Goal: Contribute content: Contribute content

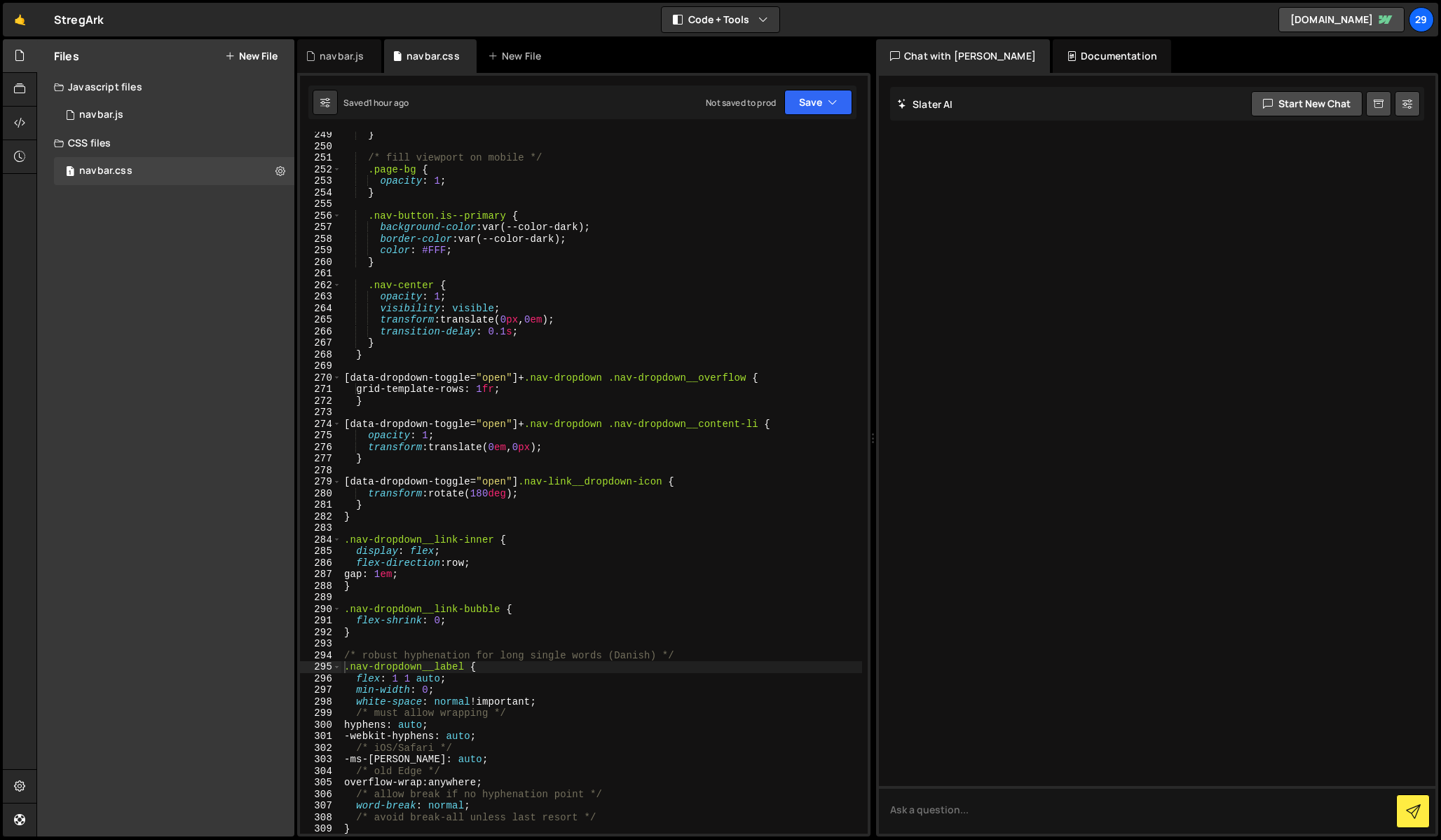
scroll to position [3204, 0]
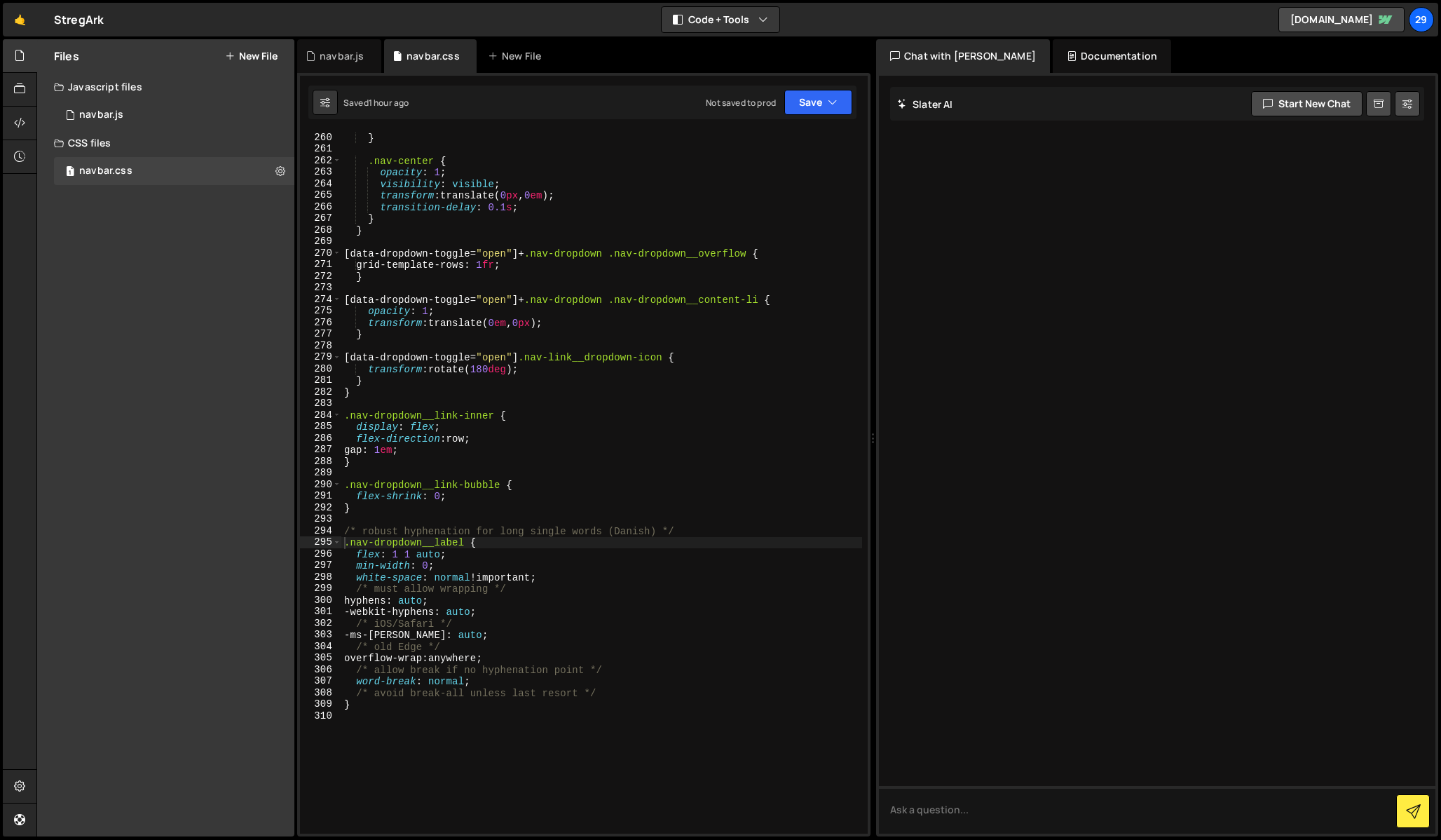
click at [454, 550] on div "} .nav-center { opacity : 1 ; visibility : visible ; transform : translate( 0 p…" at bounding box center [602, 493] width 521 height 724
click at [353, 565] on div "} .nav-center { opacity : 1 ; visibility : visible ; transform : translate( 0 p…" at bounding box center [602, 493] width 521 height 724
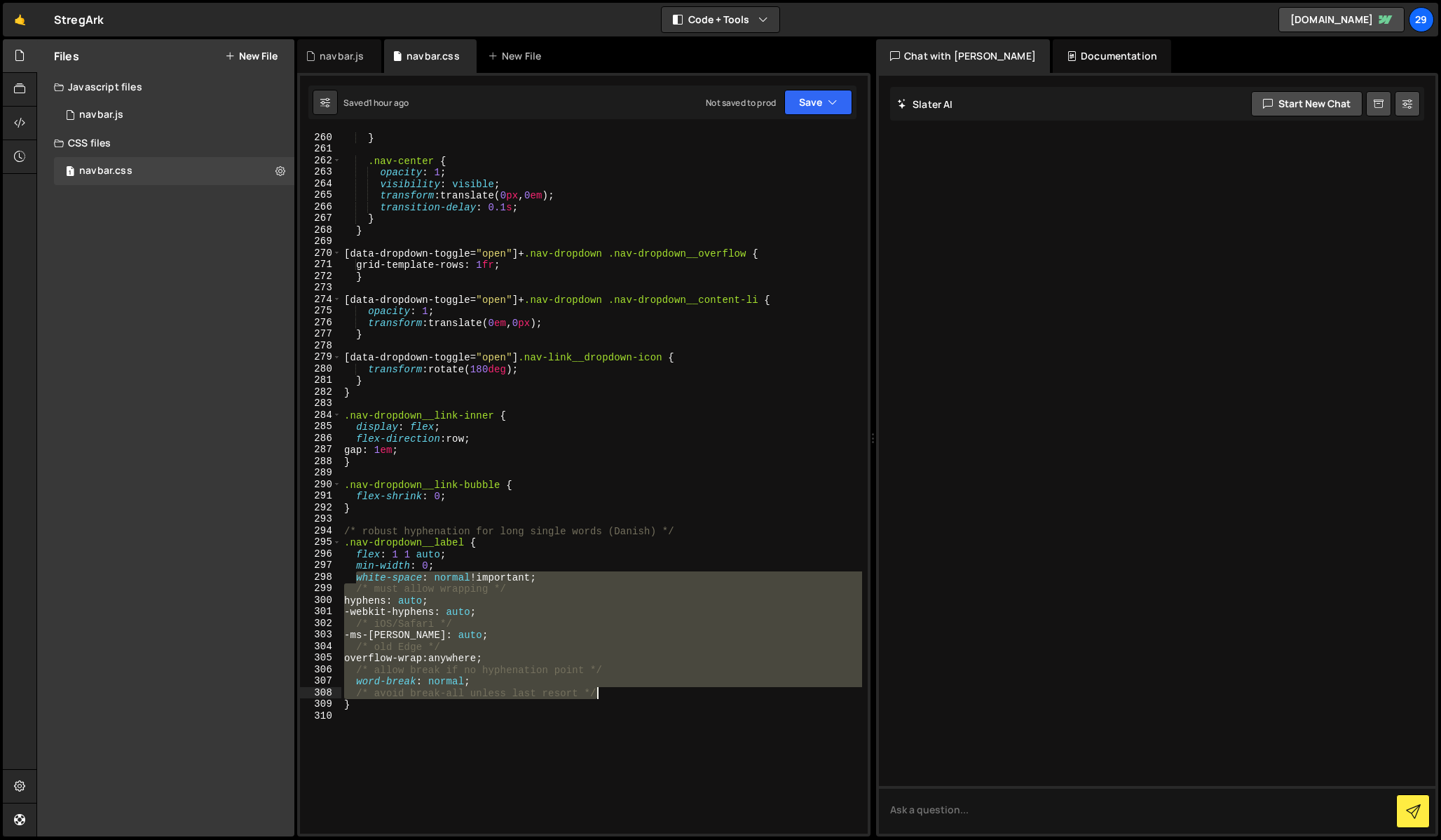
drag, startPoint x: 355, startPoint y: 575, endPoint x: 611, endPoint y: 695, distance: 282.7
click at [611, 695] on div "} .nav-center { opacity : 1 ; visibility : visible ; transform : translate( 0 p…" at bounding box center [602, 493] width 521 height 724
type textarea "word-break: normal; /* avoid break-all unless last resort */"
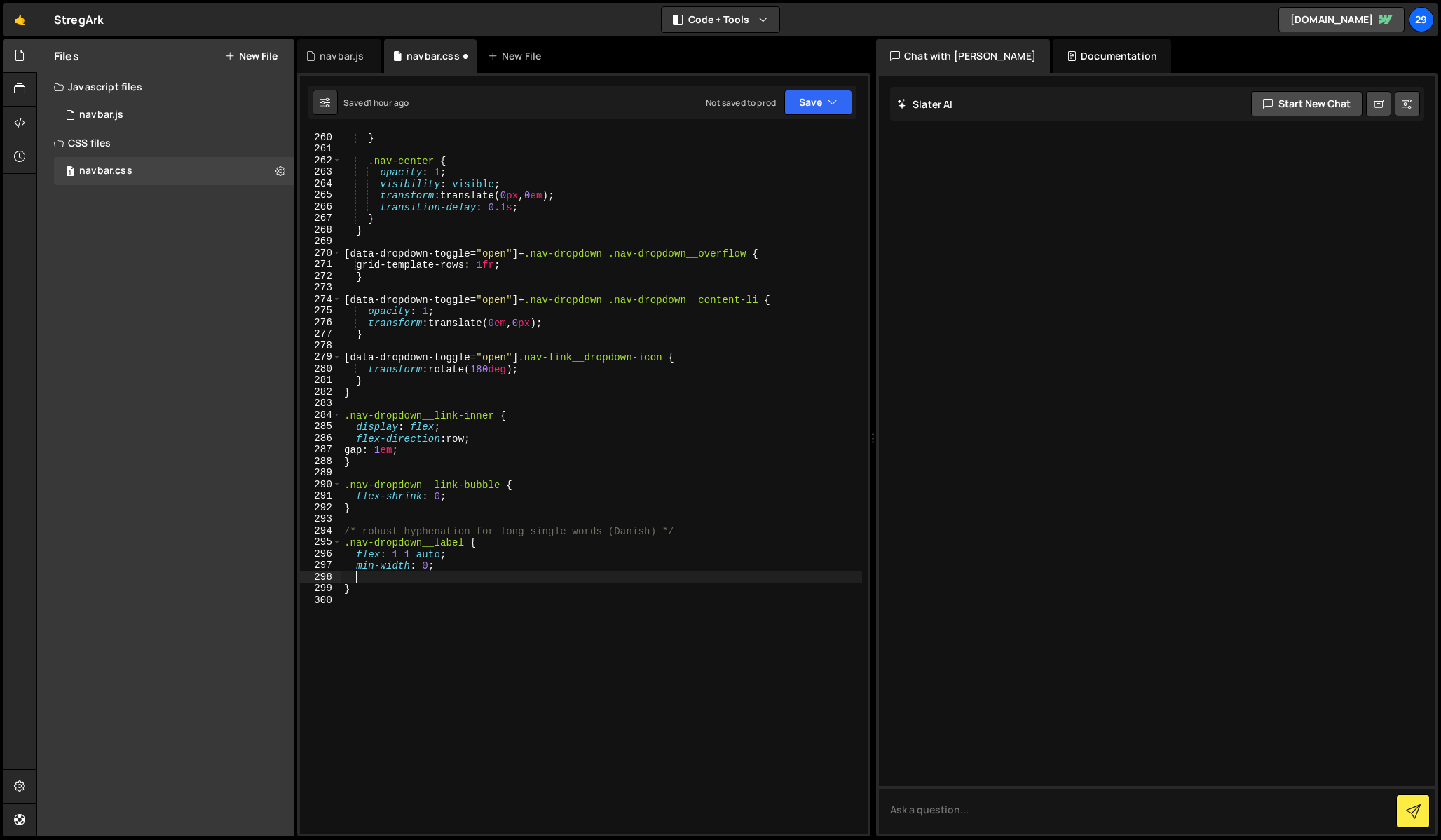
paste textarea "overflow-wrap: anywhere;"
click at [437, 541] on div "} .nav-center { opacity : 1 ; visibility : visible ; transform : translate( 0 p…" at bounding box center [602, 493] width 521 height 724
click at [462, 541] on div "} .nav-center { opacity : 1 ; visibility : visible ; transform : translate( 0 p…" at bounding box center [602, 493] width 521 height 724
type textarea "}"
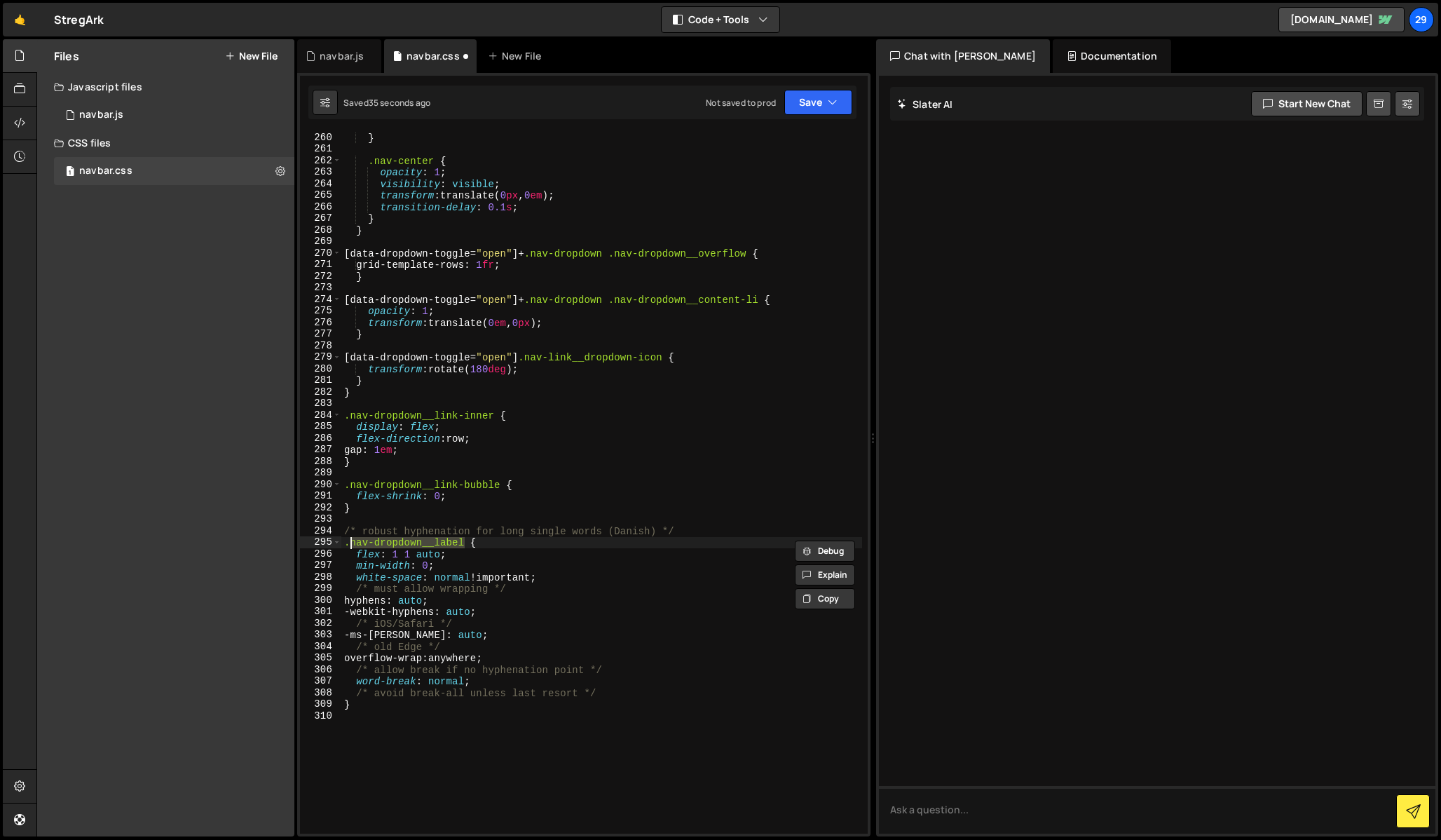
paste textarea "ink-l"
click at [426, 450] on div "} .nav-center { opacity : 1 ; visibility : visible ; transform : translate( 0 p…" at bounding box center [602, 493] width 521 height 724
type textarea "flex-direction: row;"
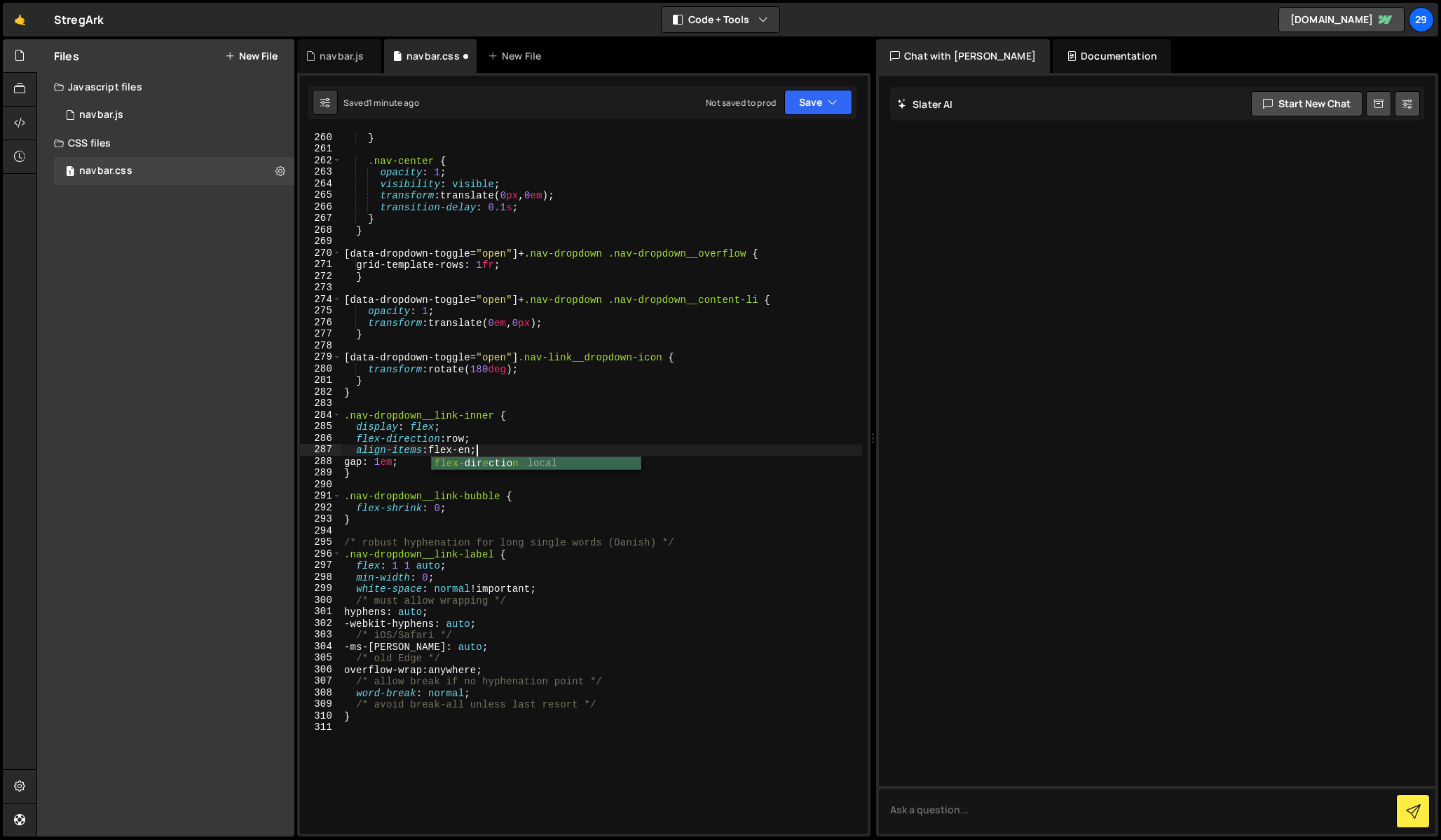
scroll to position [0, 9]
type textarea "align-items: flex-end;"
click at [345, 52] on div "navbar.js" at bounding box center [342, 56] width 44 height 14
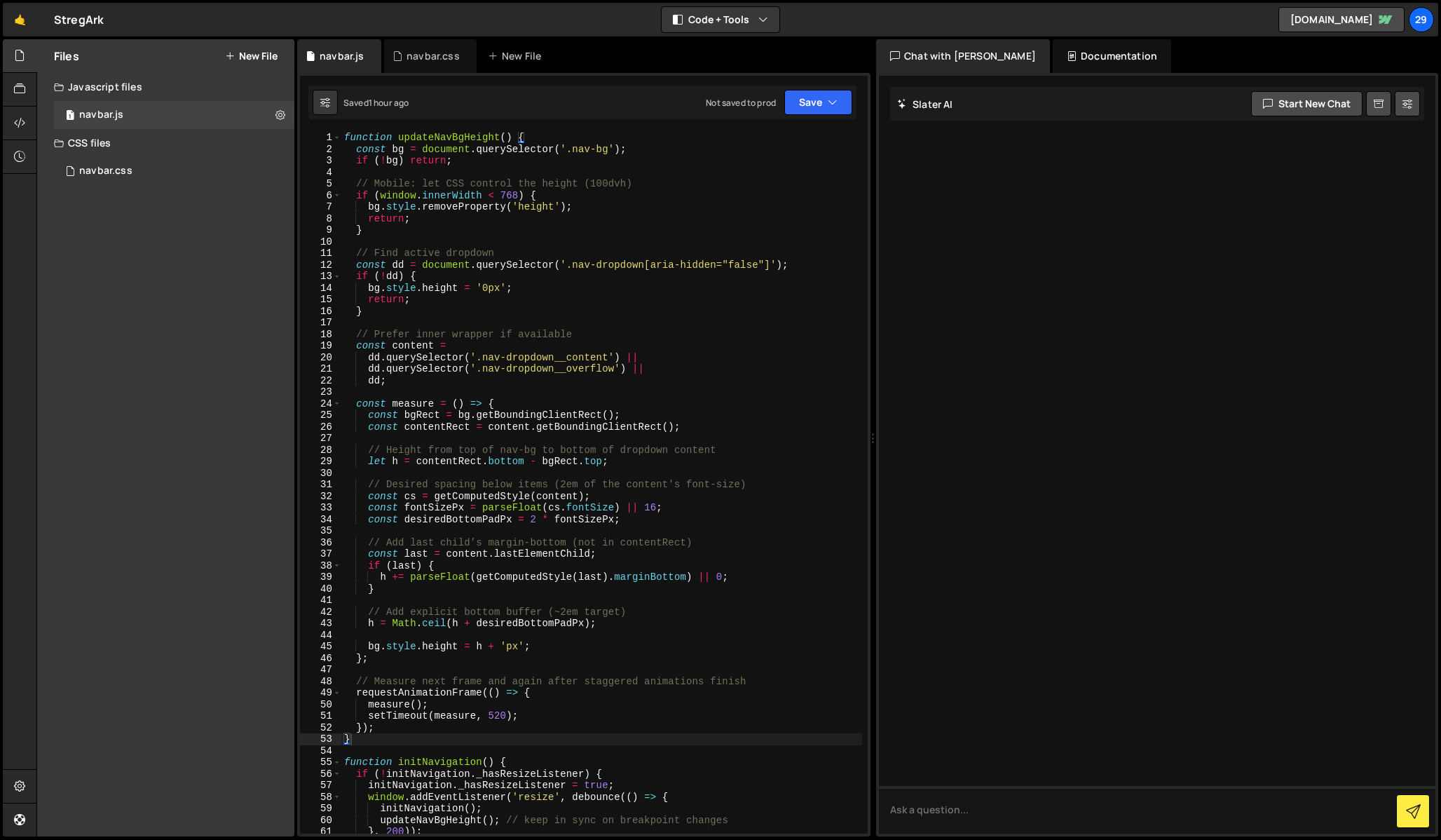
drag, startPoint x: 506, startPoint y: 292, endPoint x: 518, endPoint y: 267, distance: 27.7
click at [506, 291] on div "function updateNavBgHeight ( ) { const bg = document . querySelector ( '.nav-bg…" at bounding box center [753, 539] width 823 height 816
click at [559, 218] on div "function updateNavBgHeight ( ) { const bg = document . querySelector ( '.nav-bg…" at bounding box center [753, 539] width 823 height 816
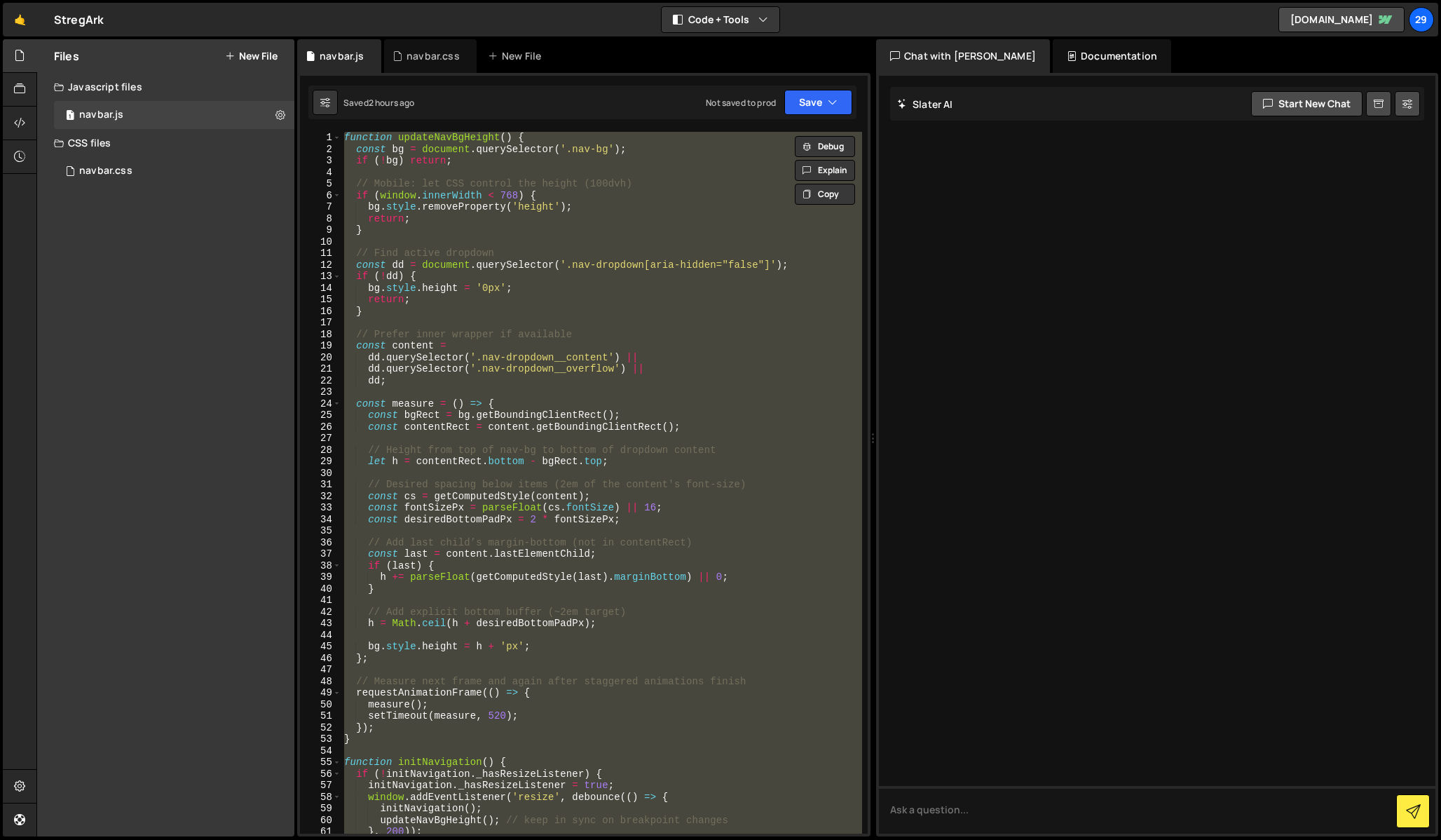
click at [424, 229] on div "function updateNavBgHeight ( ) { const bg = document . querySelector ( '.nav-bg…" at bounding box center [602, 482] width 521 height 702
paste textarea
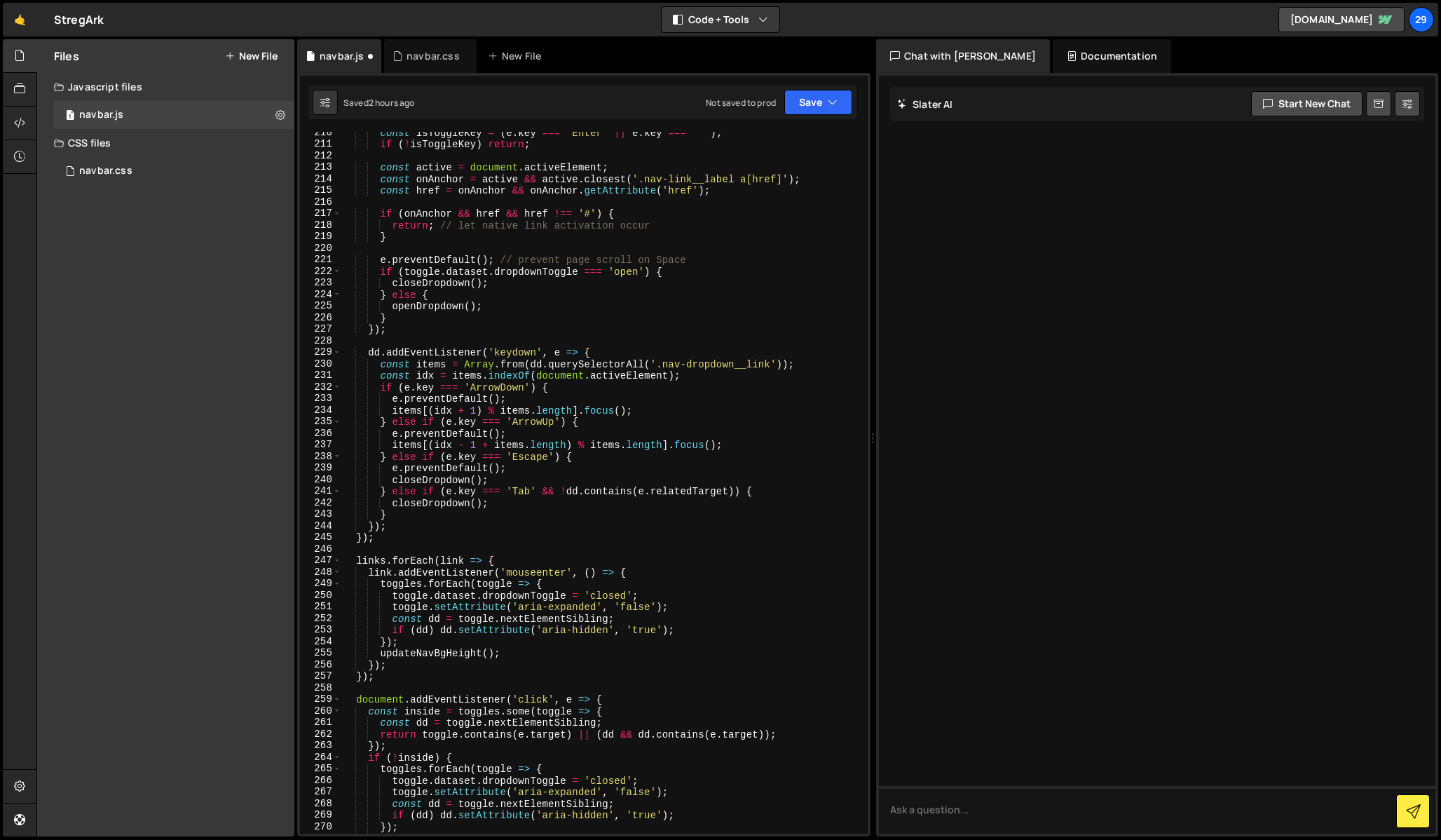
scroll to position [91, 0]
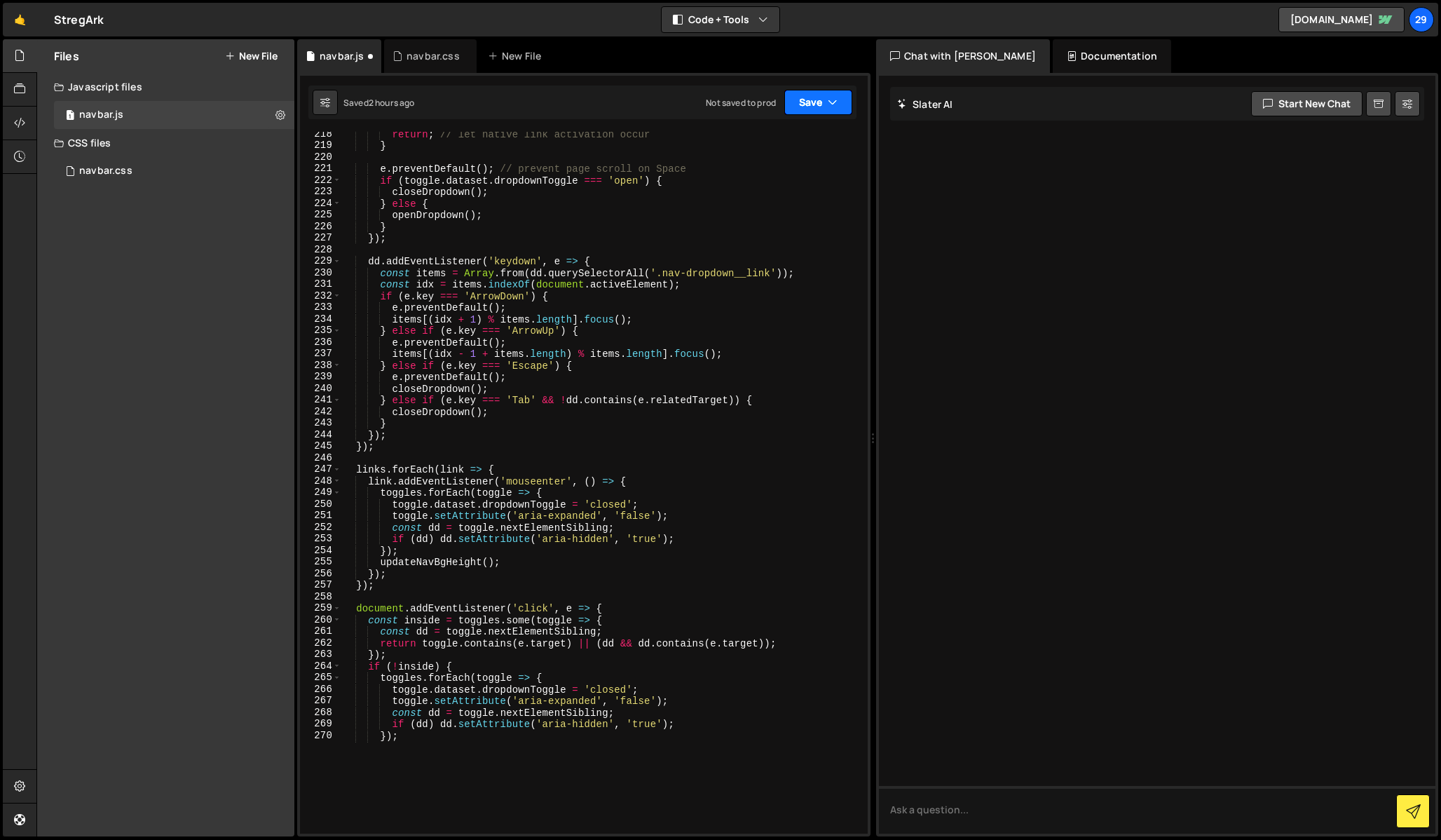
click at [825, 100] on button "Save" at bounding box center [818, 102] width 68 height 25
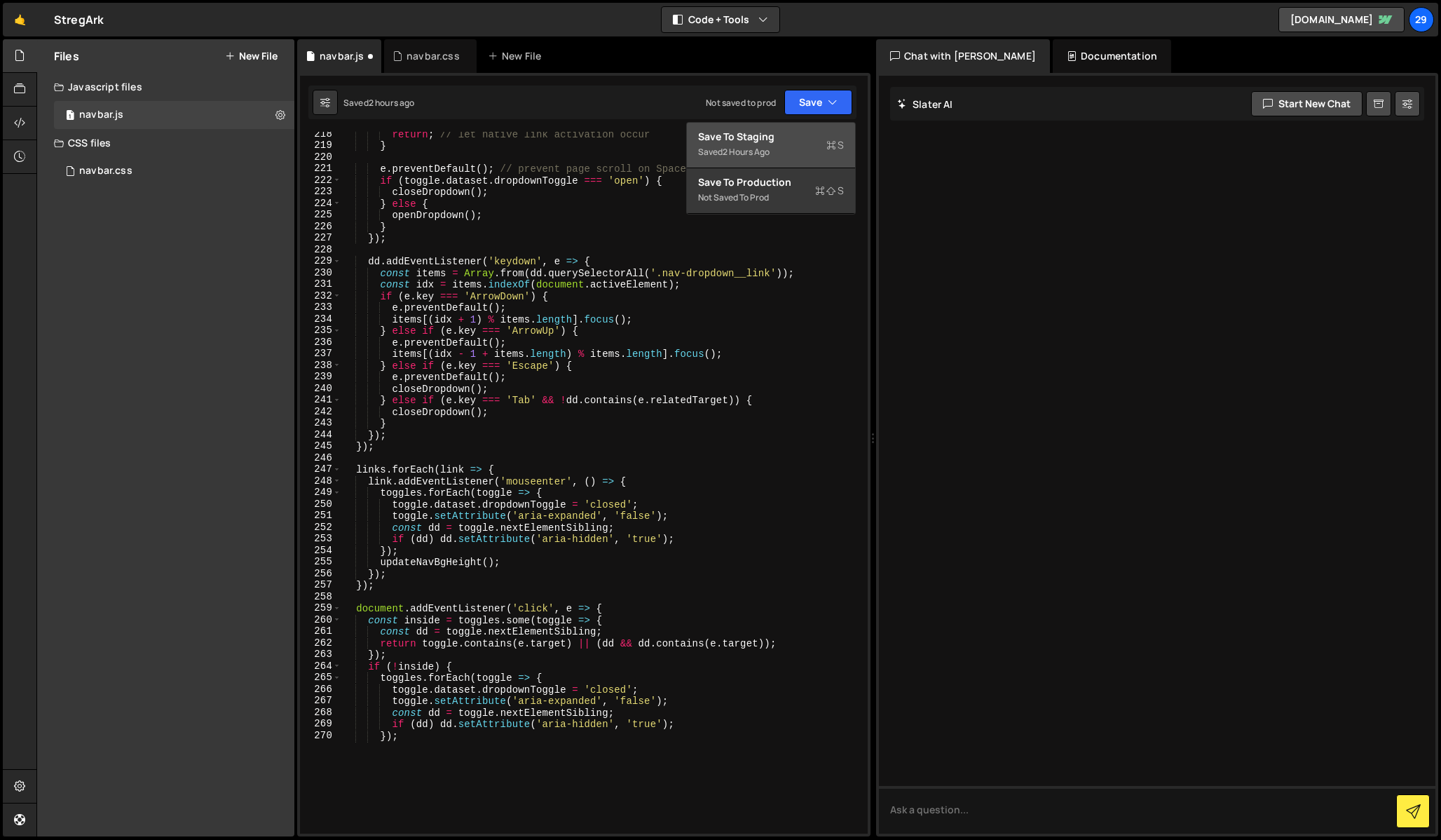
click at [743, 142] on div "Save to Staging S" at bounding box center [771, 136] width 146 height 14
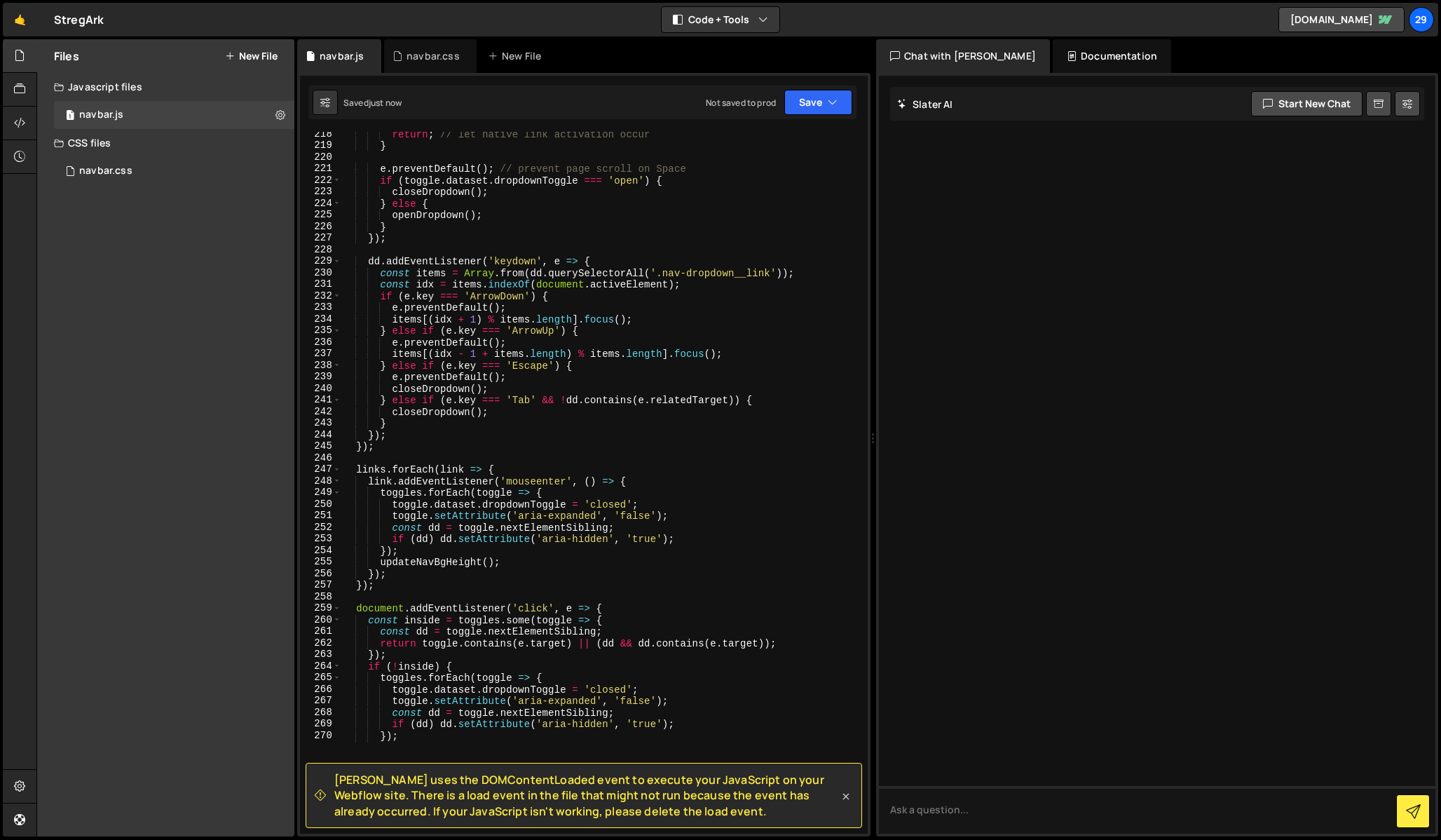
click at [847, 791] on icon at bounding box center [846, 796] width 14 height 14
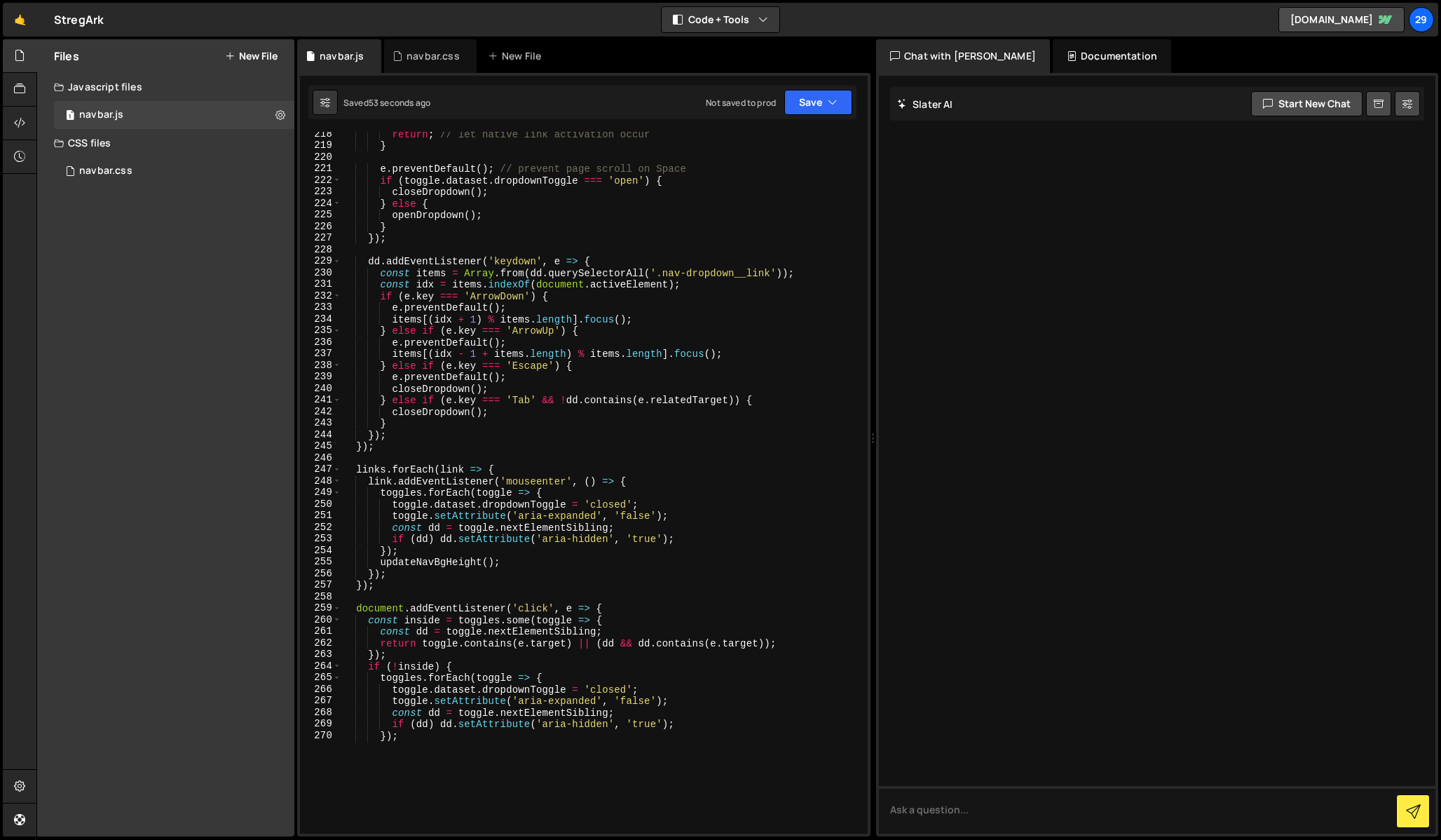
click at [412, 353] on div "const isToggleKey = ( e . key === 'Enter' || e . key === ' ' ) ; if ( ! isToggl…" at bounding box center [753, 443] width 823 height 816
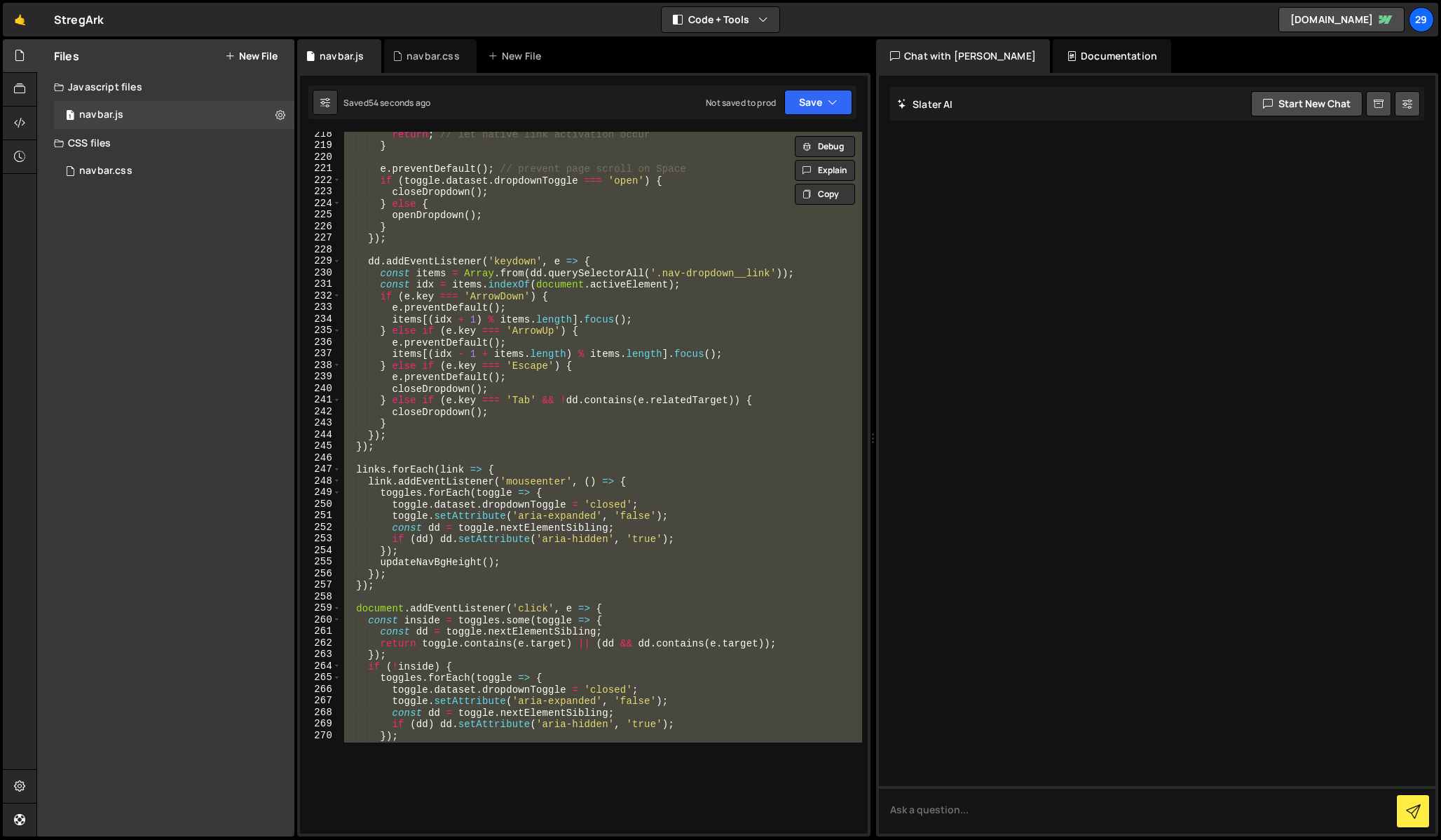
paste textarea
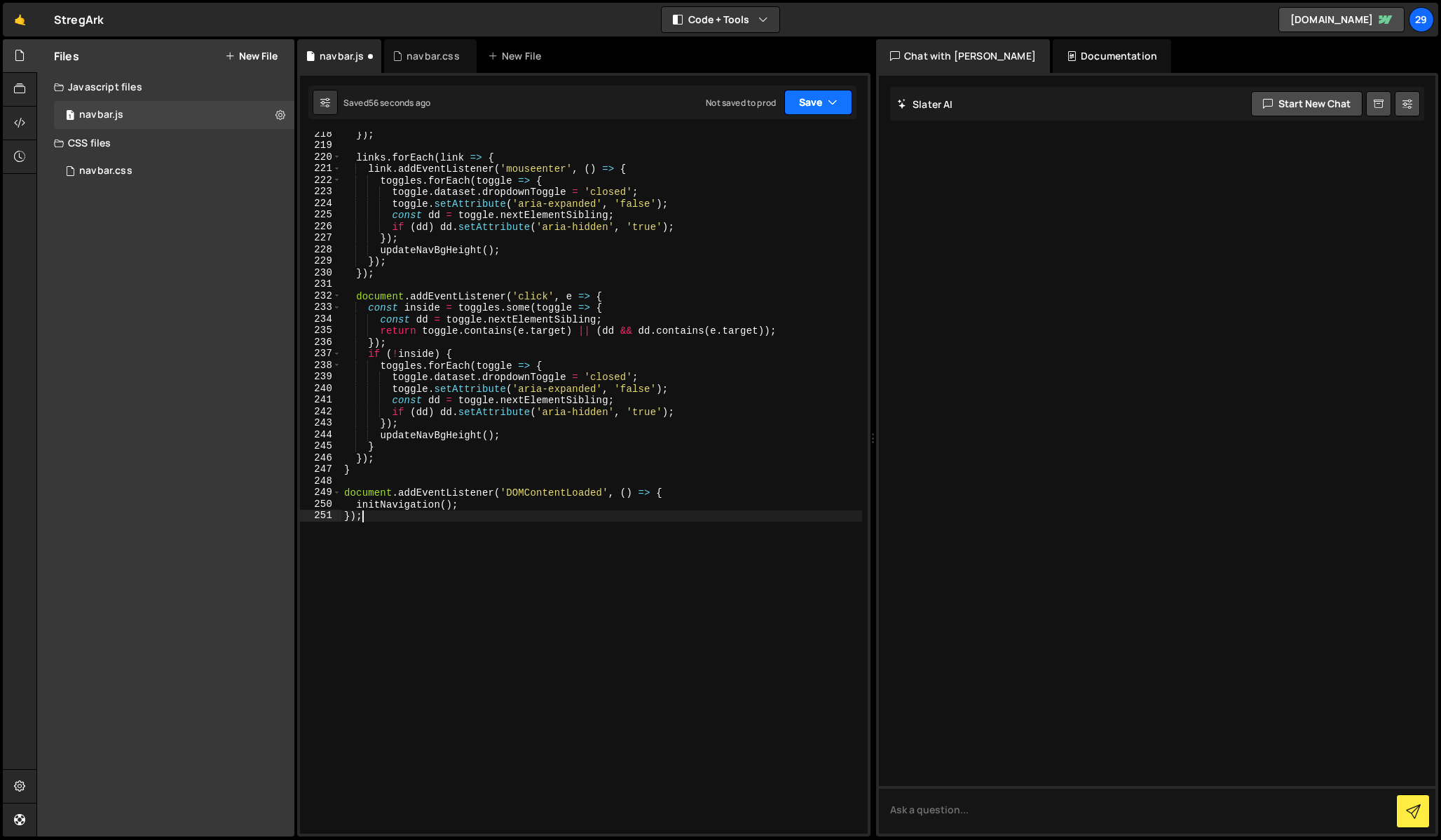
click at [815, 100] on button "Save" at bounding box center [818, 102] width 68 height 25
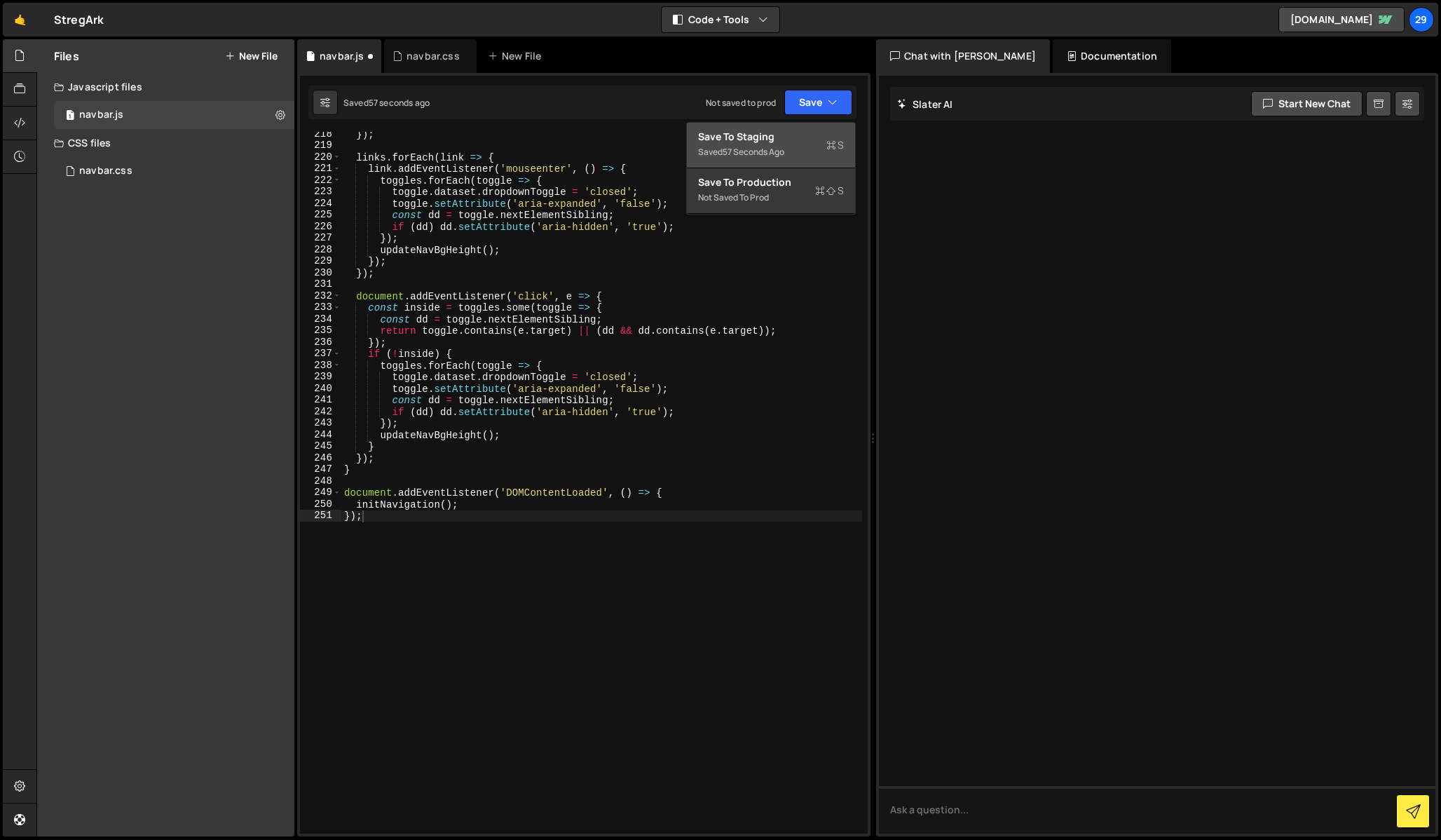
click at [769, 140] on div "Save to Staging S" at bounding box center [771, 136] width 146 height 14
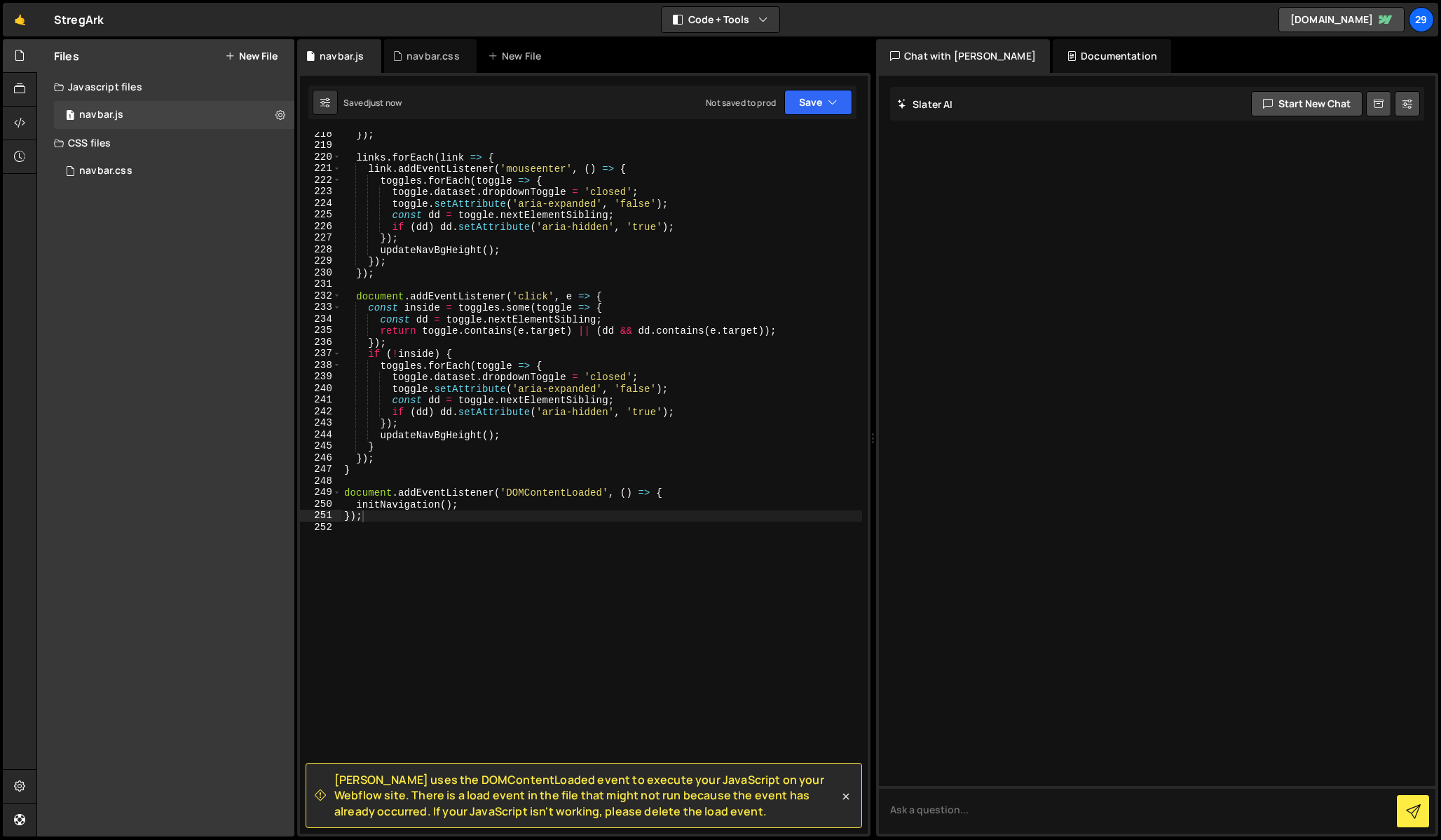
click at [843, 793] on icon at bounding box center [846, 796] width 7 height 7
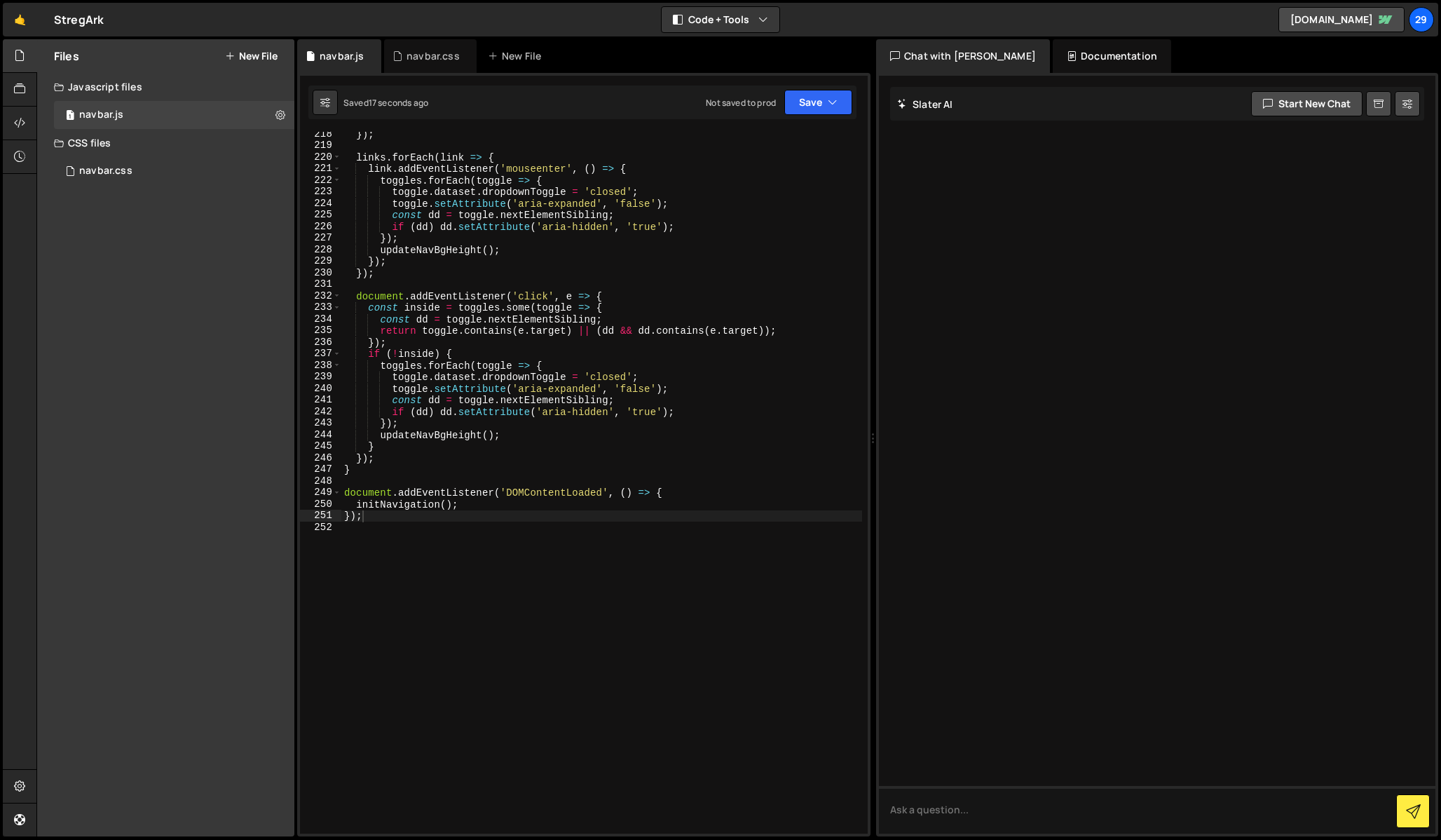
click at [525, 439] on div "items [( idx - 1 + items . length ) % items . length ] . focus ( ) ; } else if …" at bounding box center [753, 443] width 823 height 816
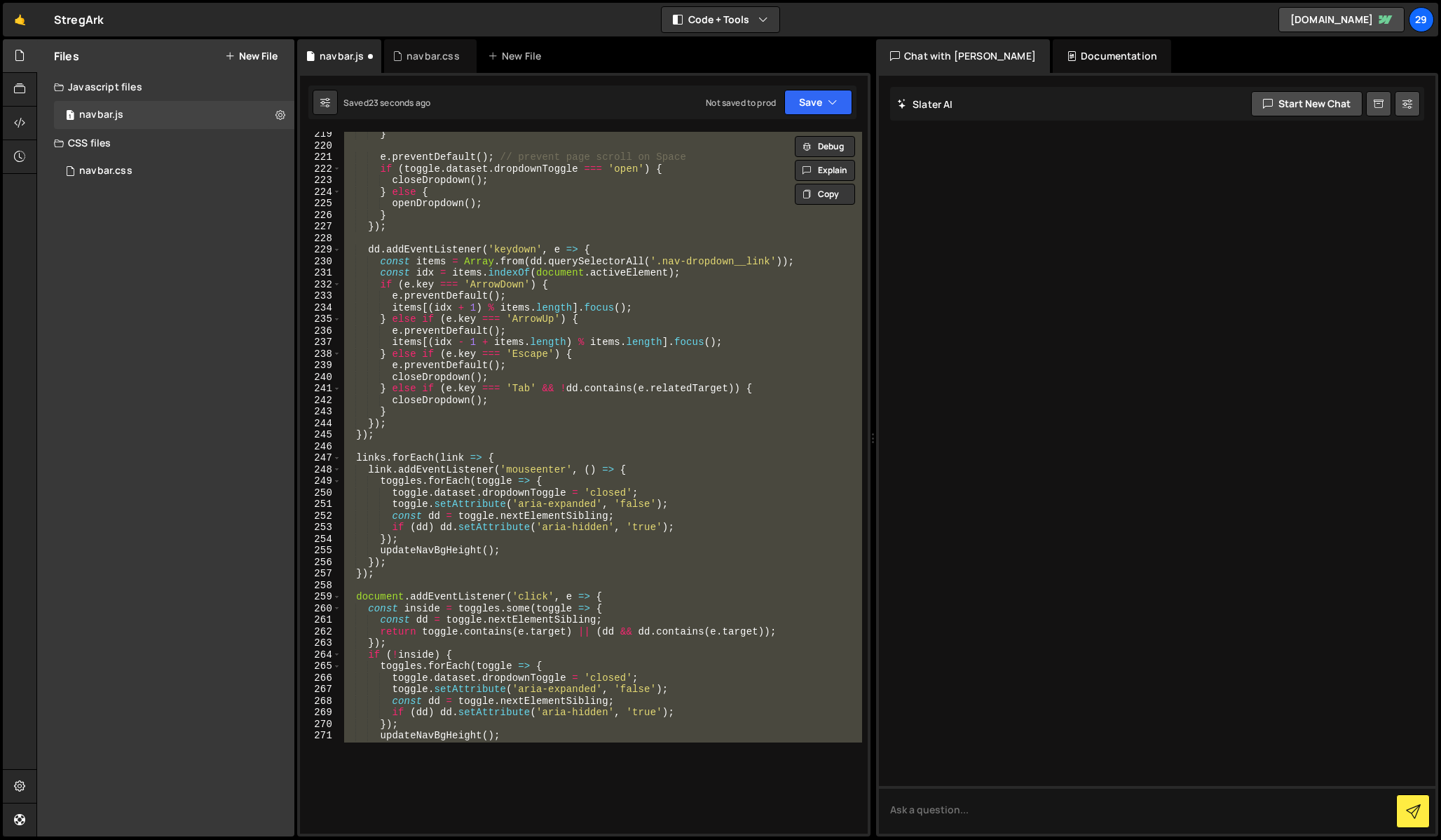
scroll to position [79, 0]
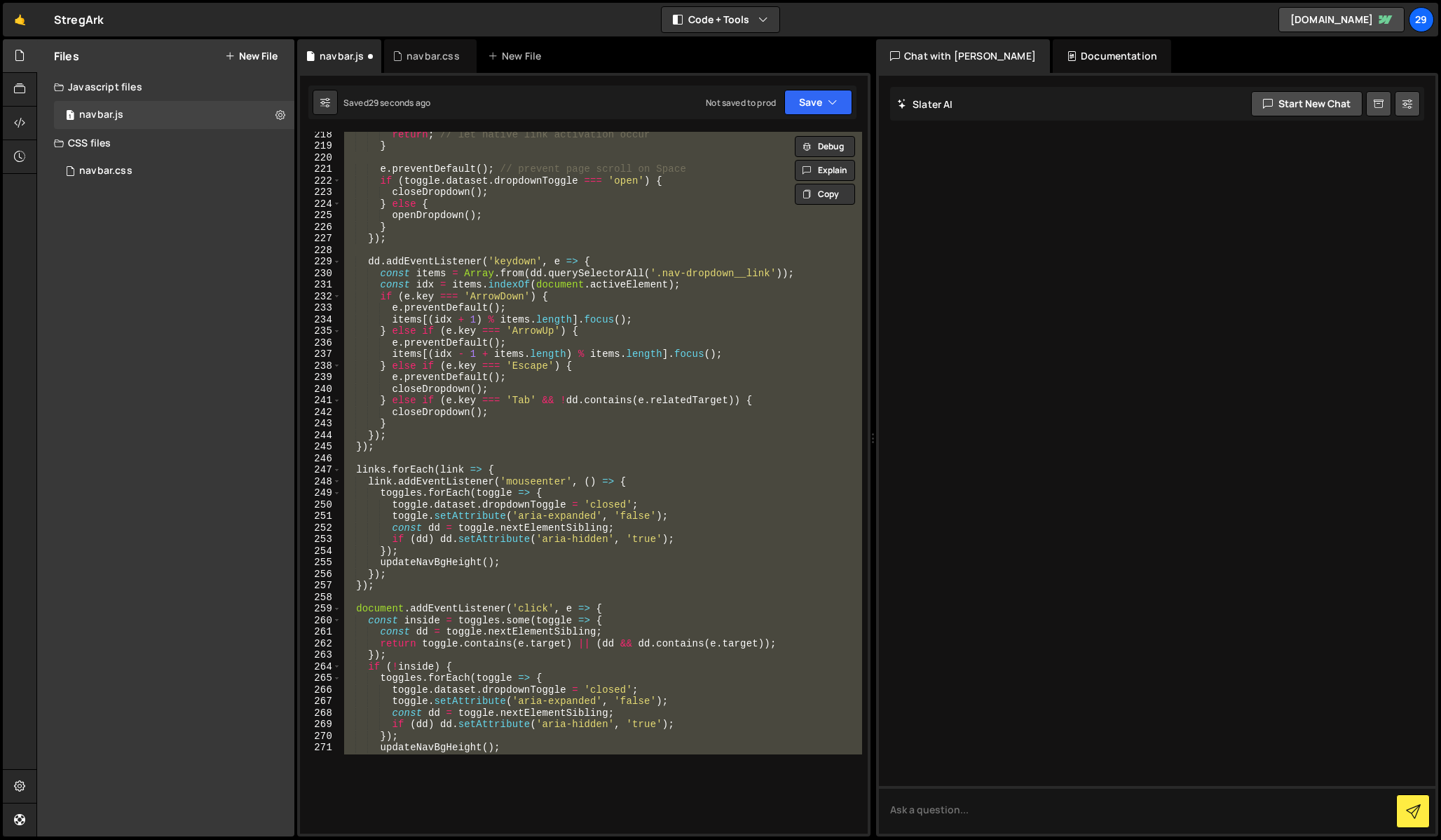
click at [437, 661] on div "if ( ! isToggleKey ) return ; const active = document . activeElement ; const o…" at bounding box center [602, 403] width 521 height 702
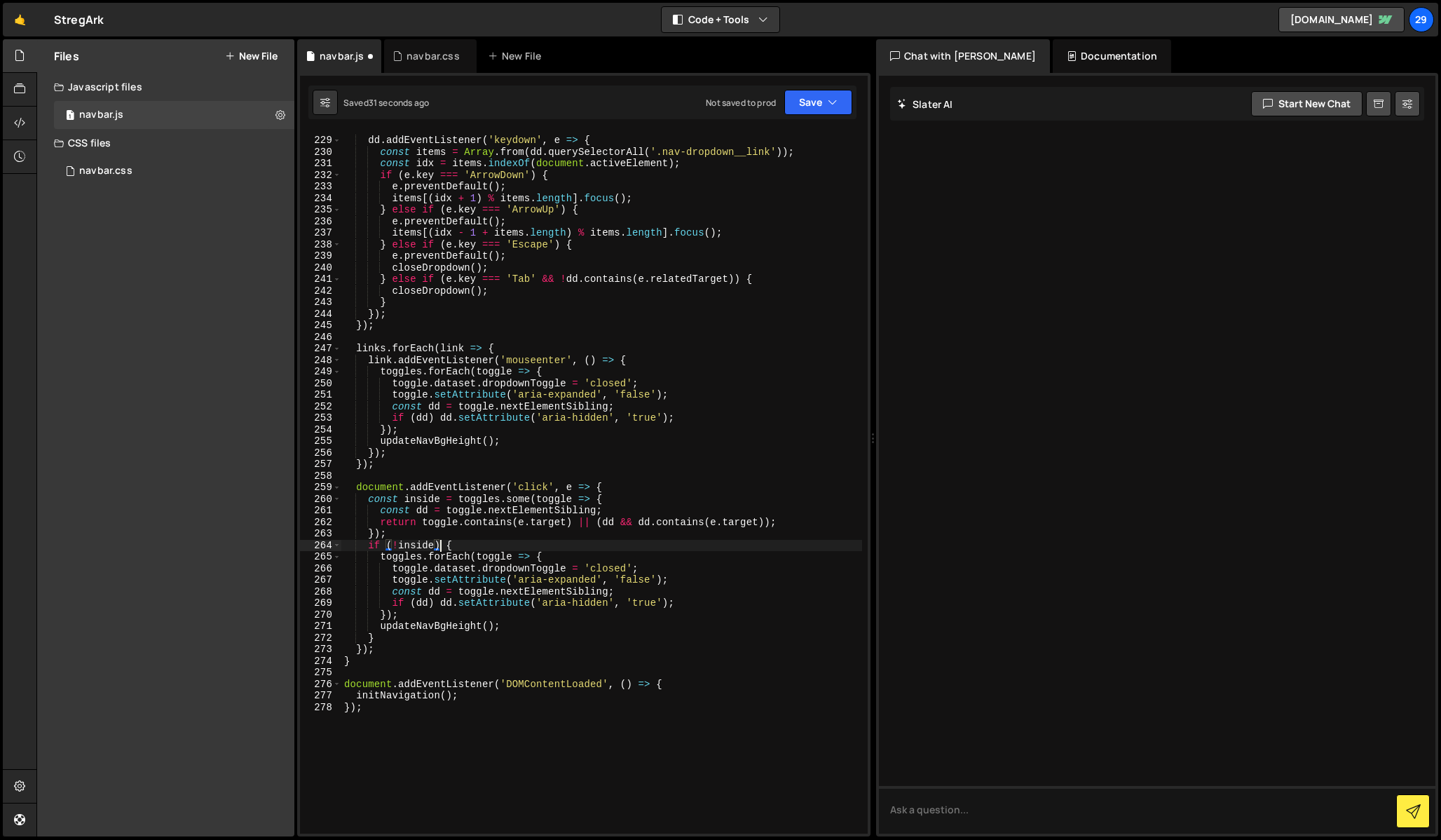
scroll to position [2568, 0]
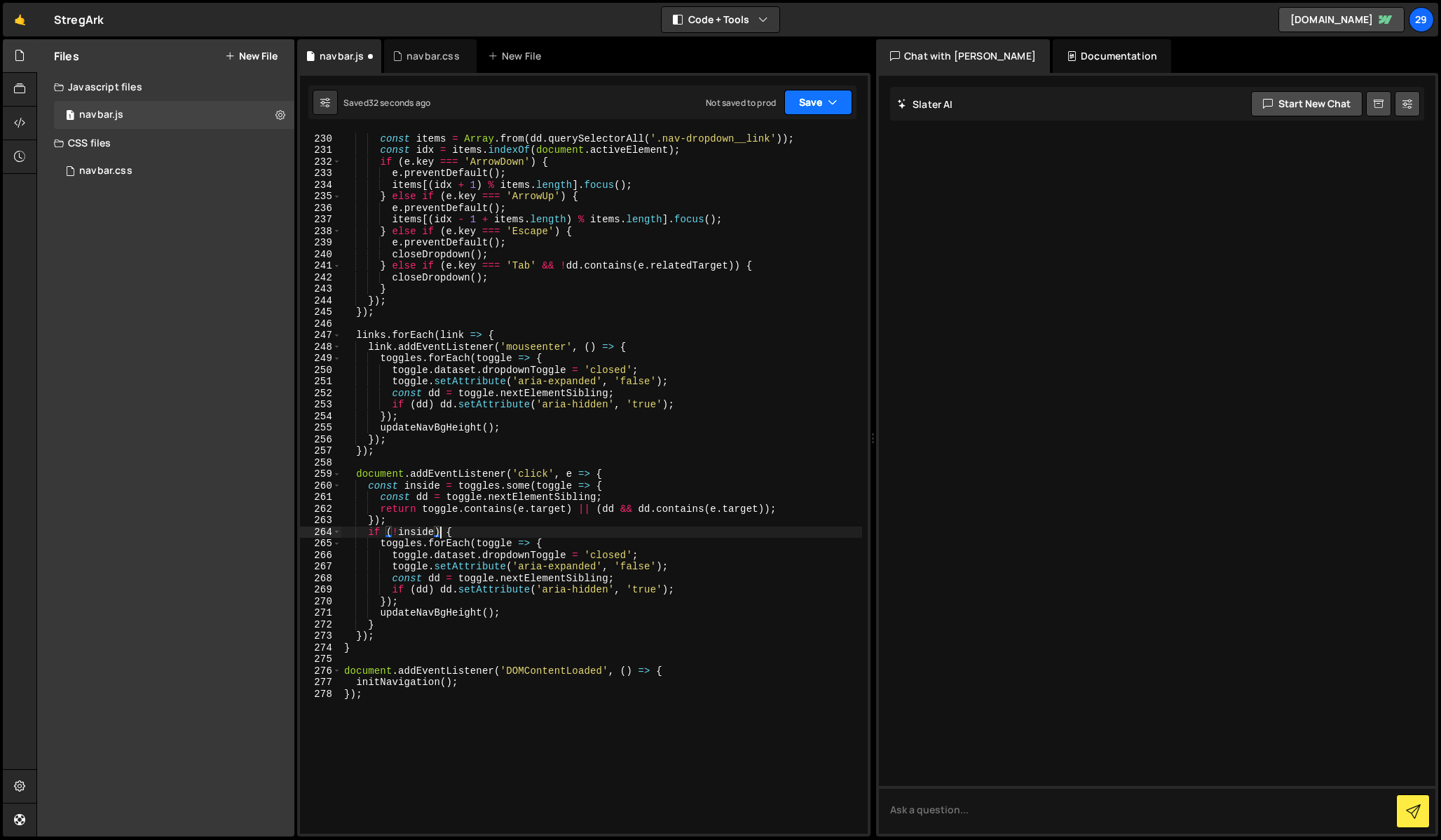
click at [808, 102] on button "Save" at bounding box center [818, 102] width 68 height 25
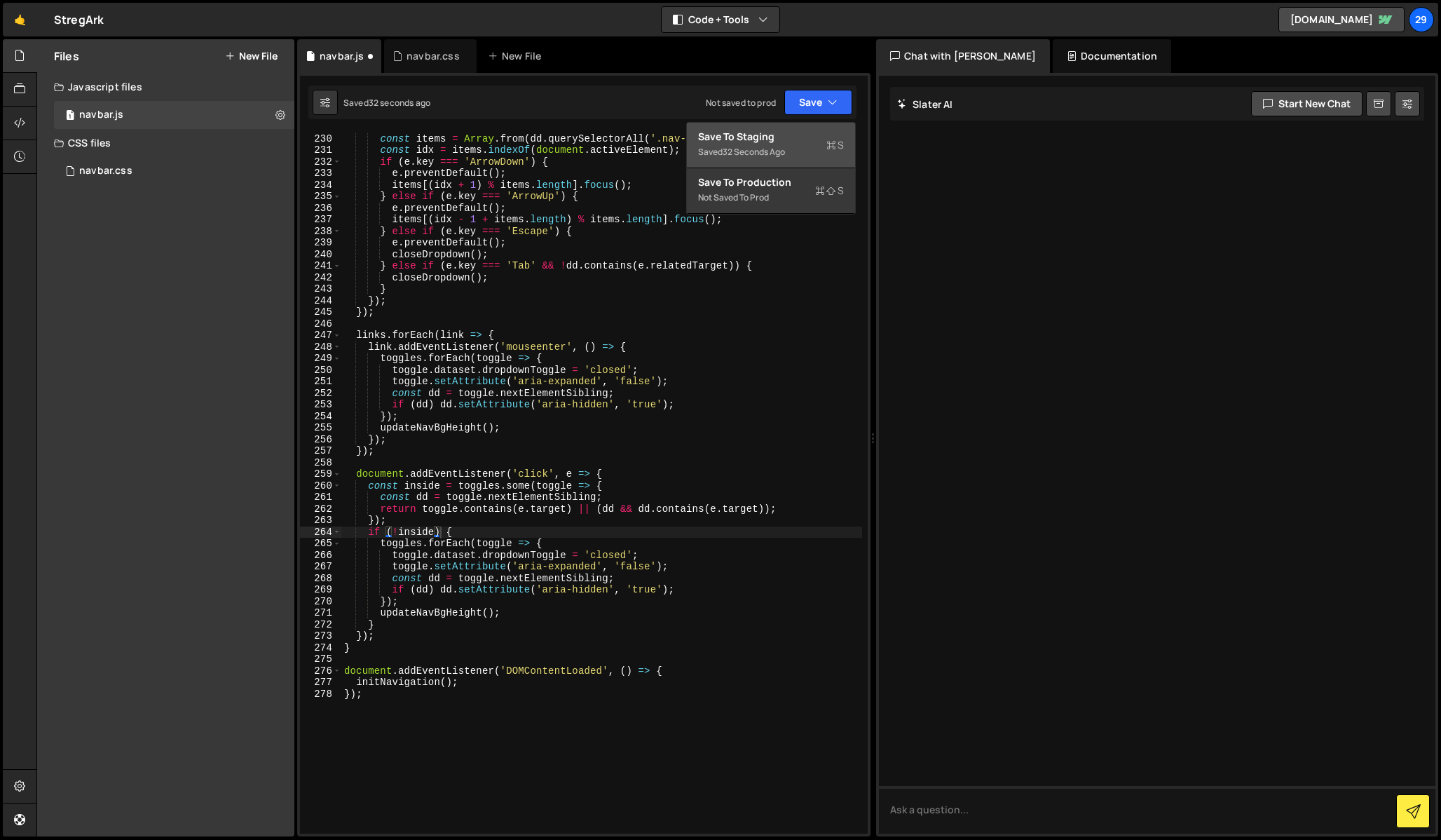
click at [775, 145] on div "Saved 32 seconds ago" at bounding box center [771, 152] width 146 height 17
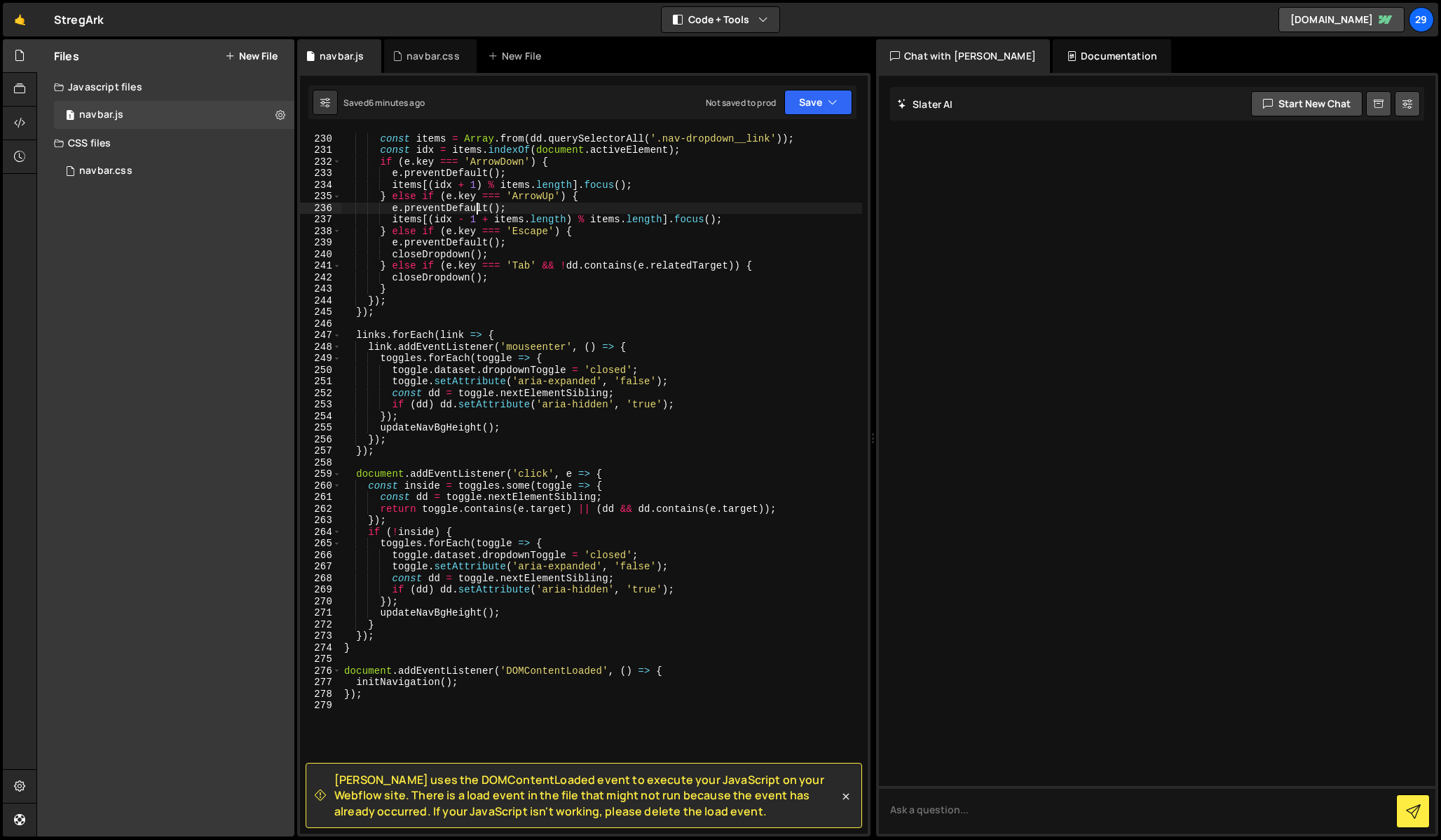
click at [480, 209] on div "closeDropdown ( ) ; } else { openDropdown ( ) ; } }) ; dd . addEventListener ( …" at bounding box center [753, 459] width 823 height 816
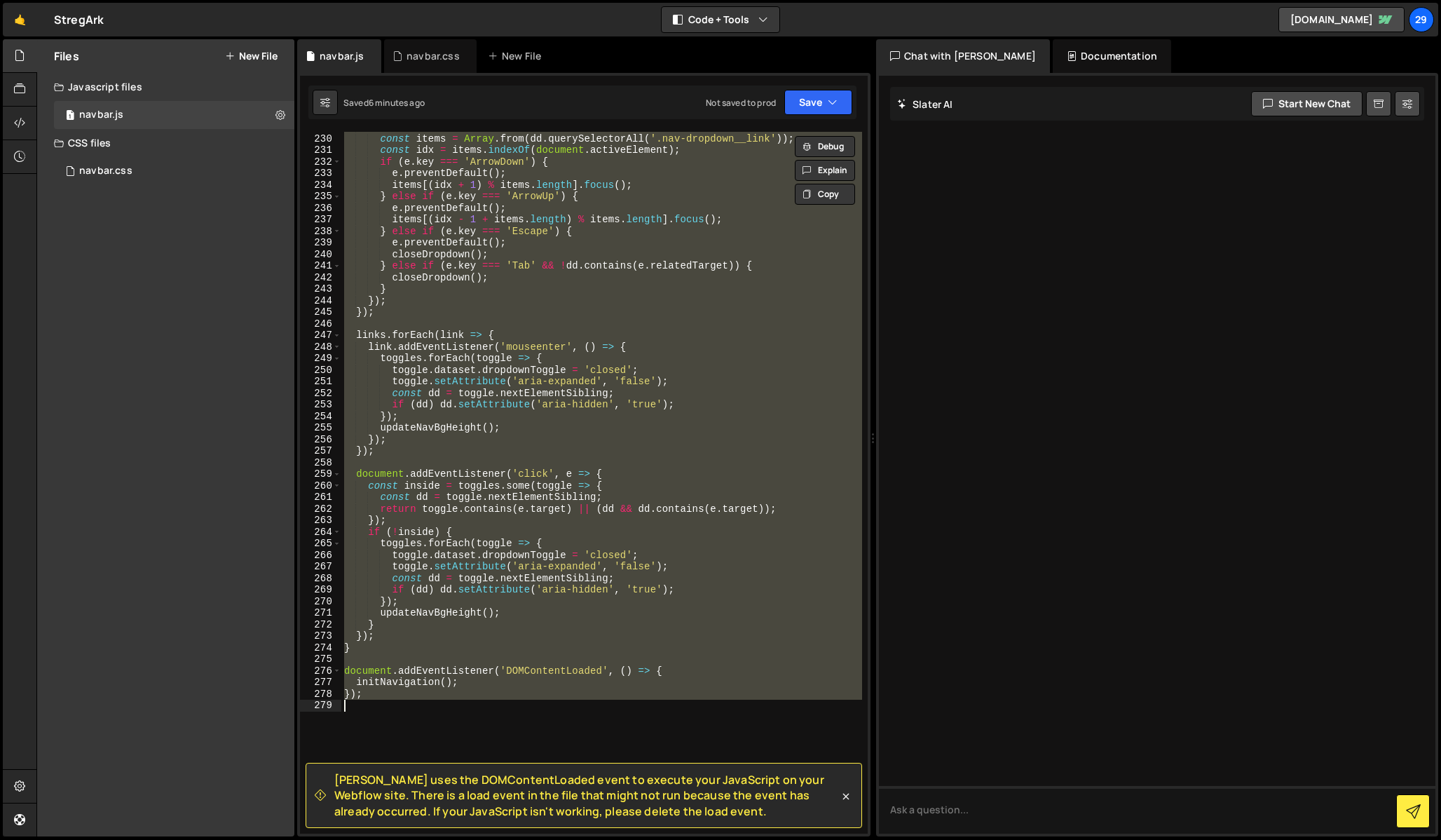
paste textarea
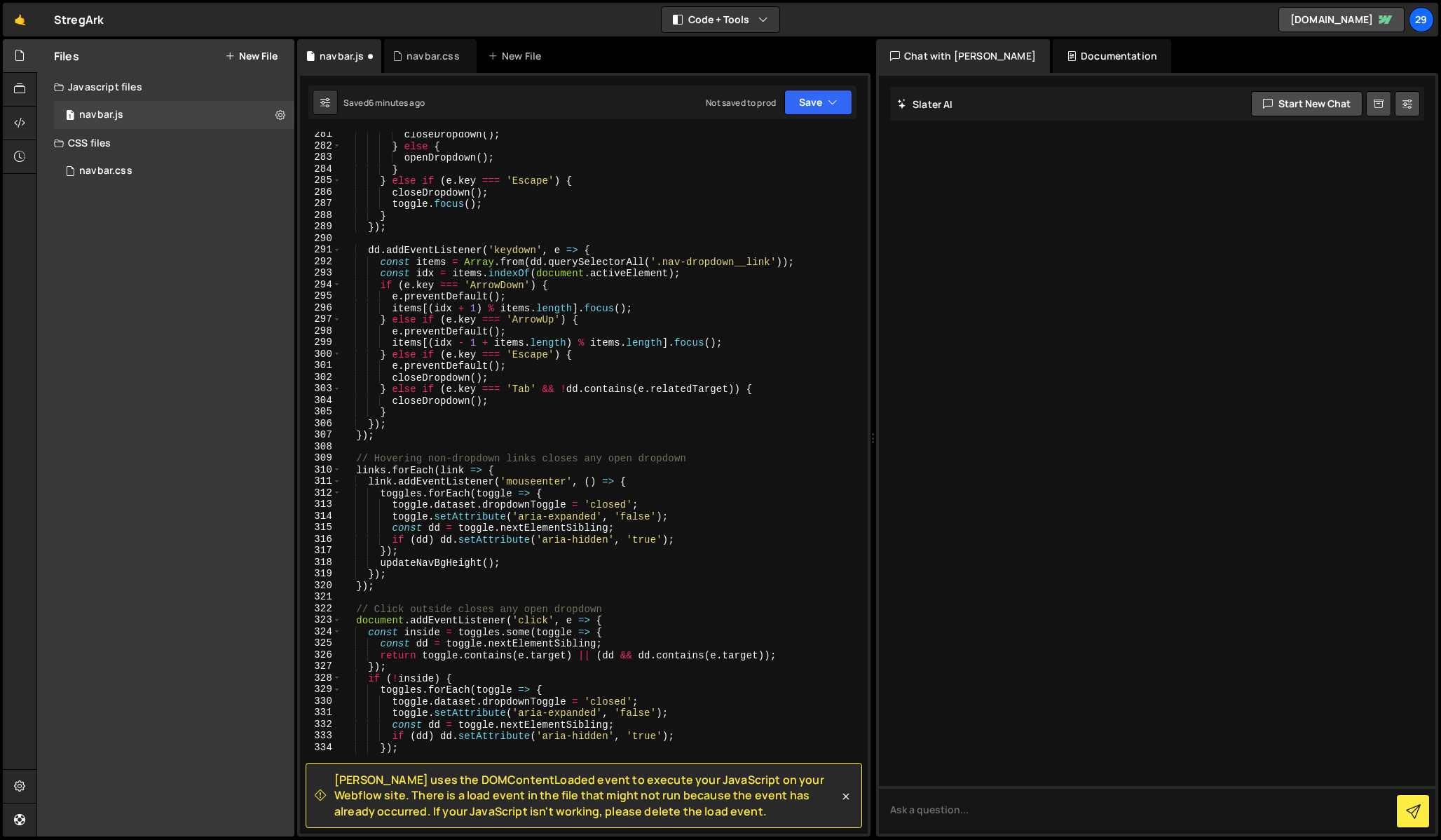
scroll to position [91, 0]
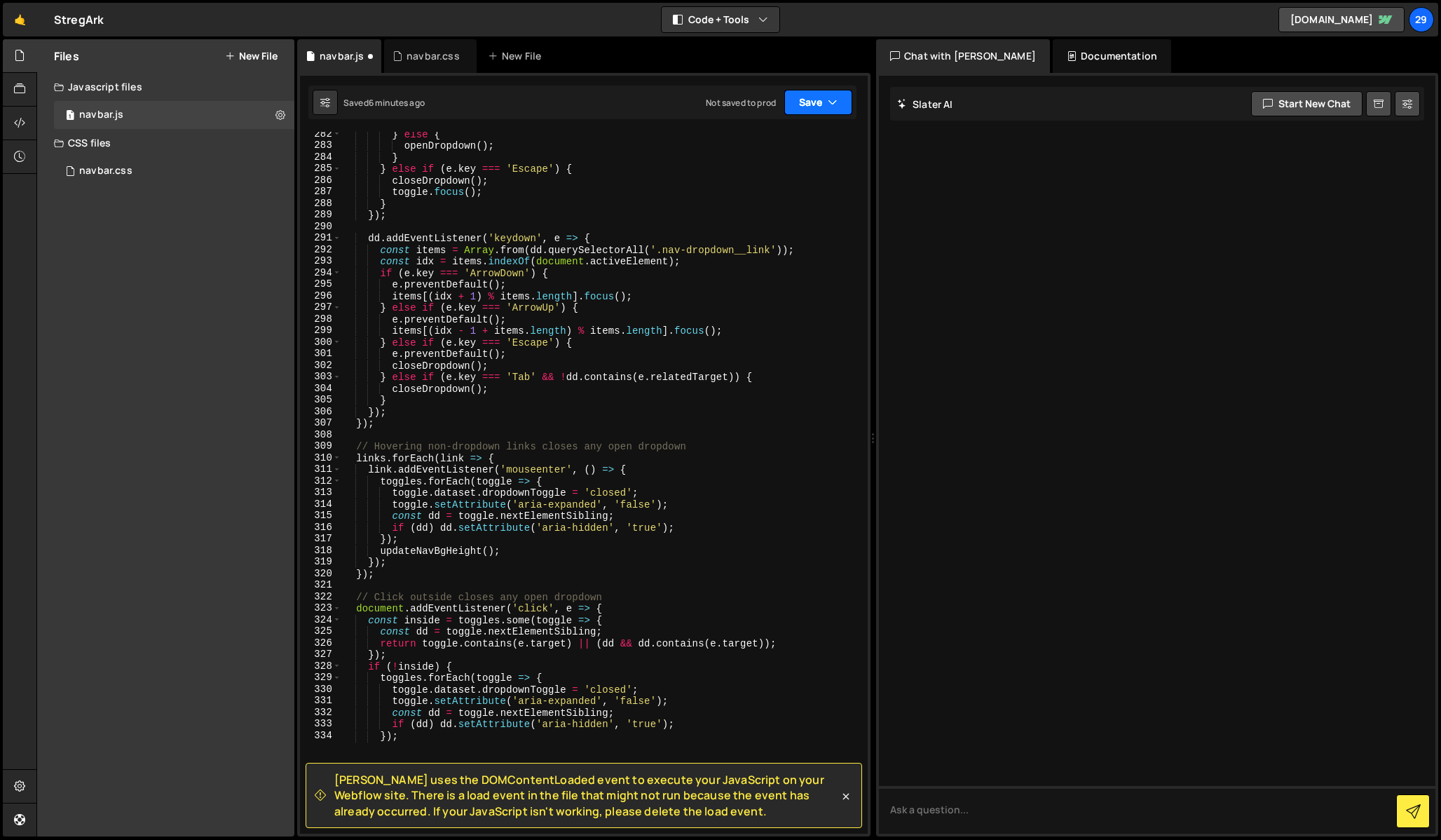
click at [807, 108] on button "Save" at bounding box center [818, 102] width 68 height 25
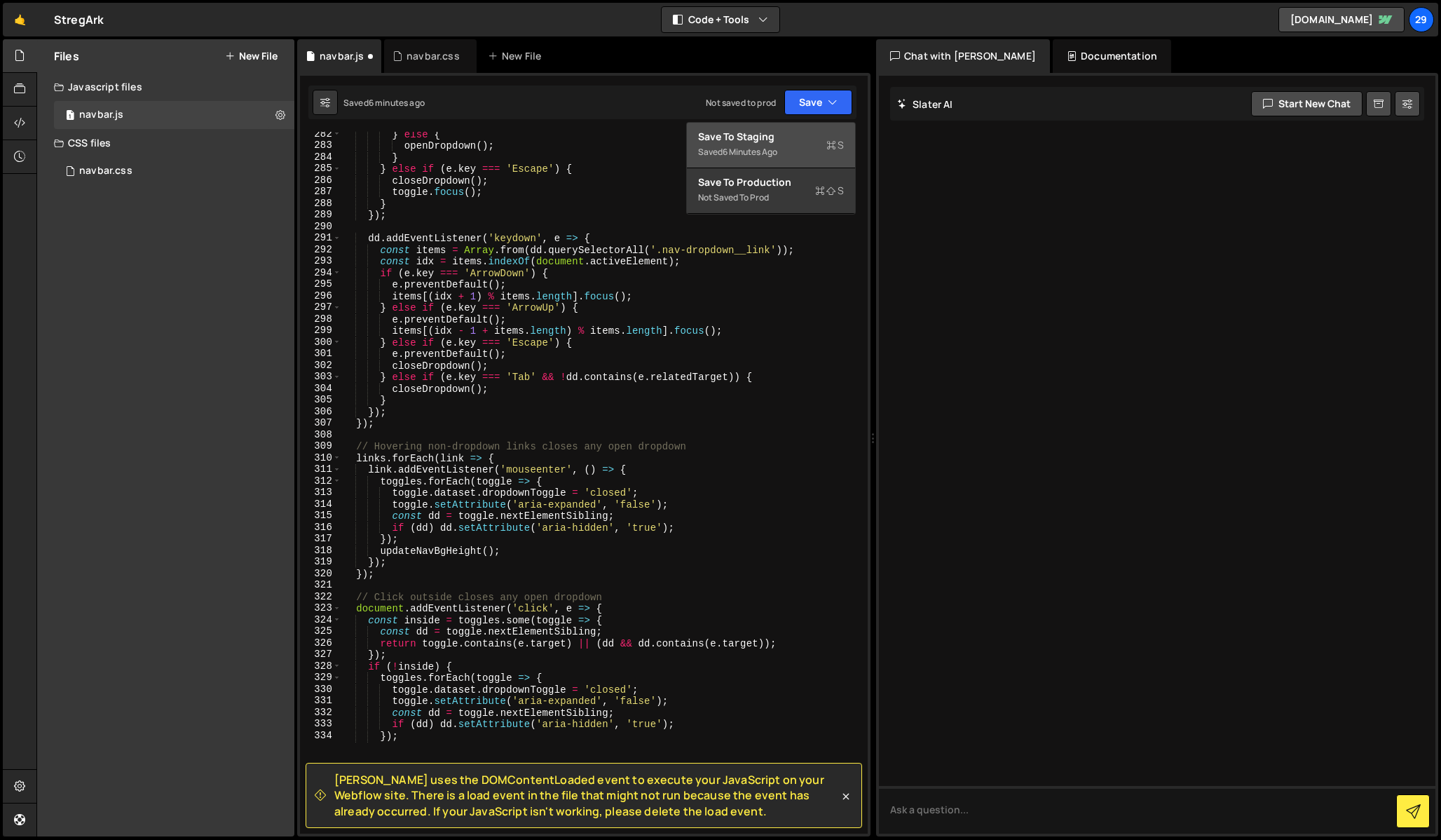
click at [765, 142] on div "Save to Staging S" at bounding box center [771, 136] width 146 height 14
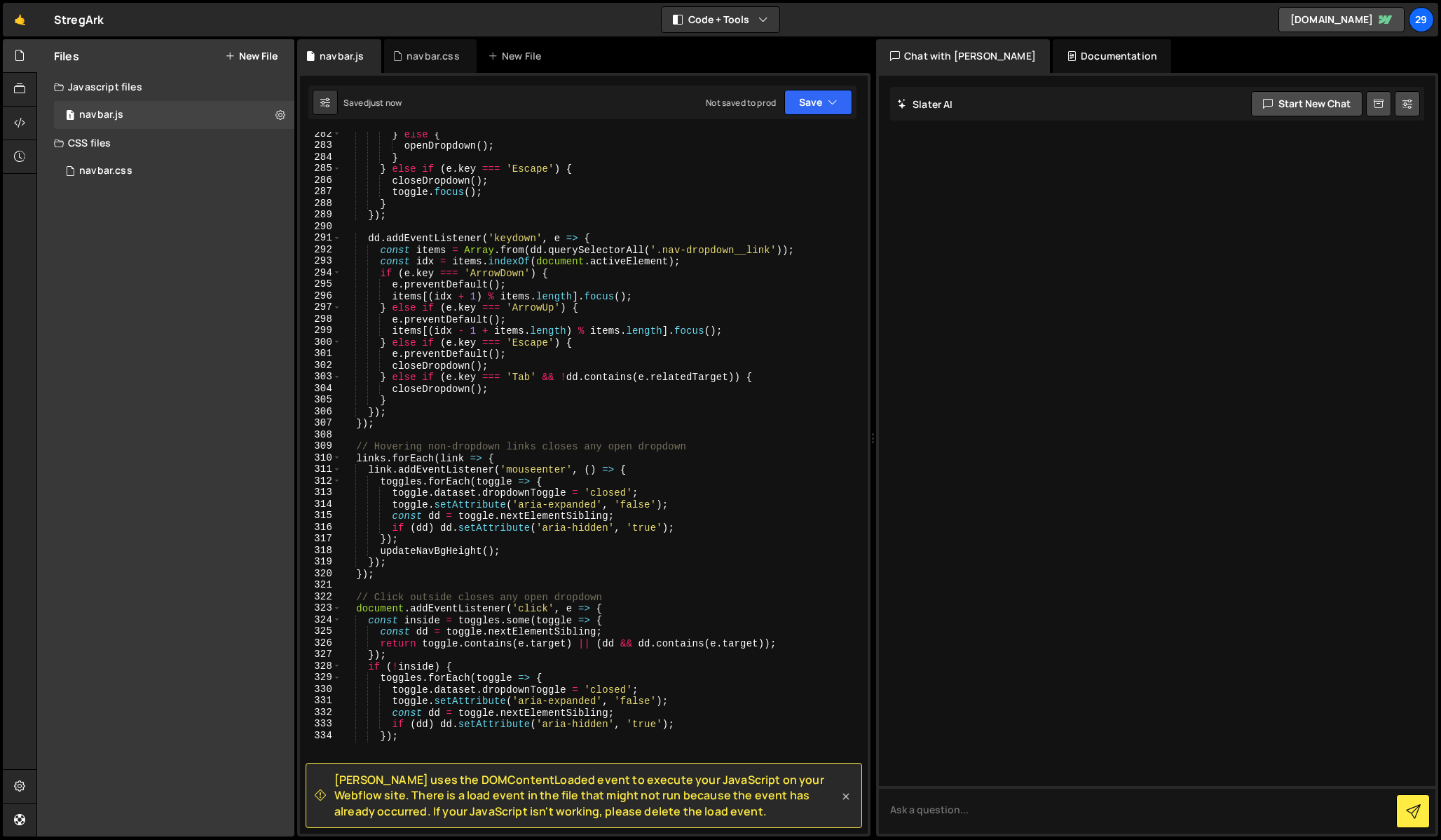
click at [844, 791] on icon at bounding box center [846, 796] width 14 height 14
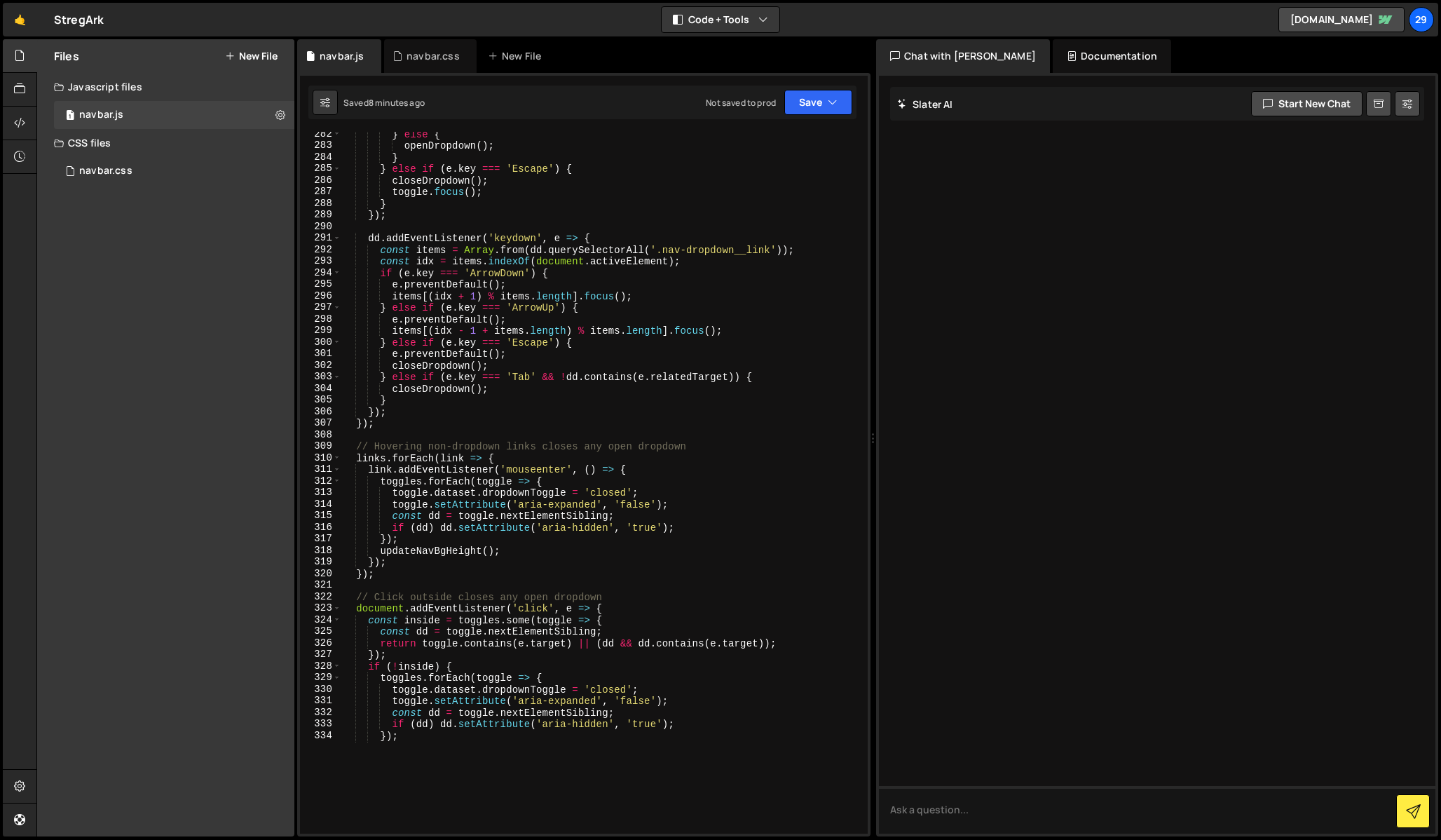
click at [519, 325] on div "dd . addEventListener ( 'mouseleave' , closeDropdown ) ; // Keyboard toggle if …" at bounding box center [753, 443] width 823 height 816
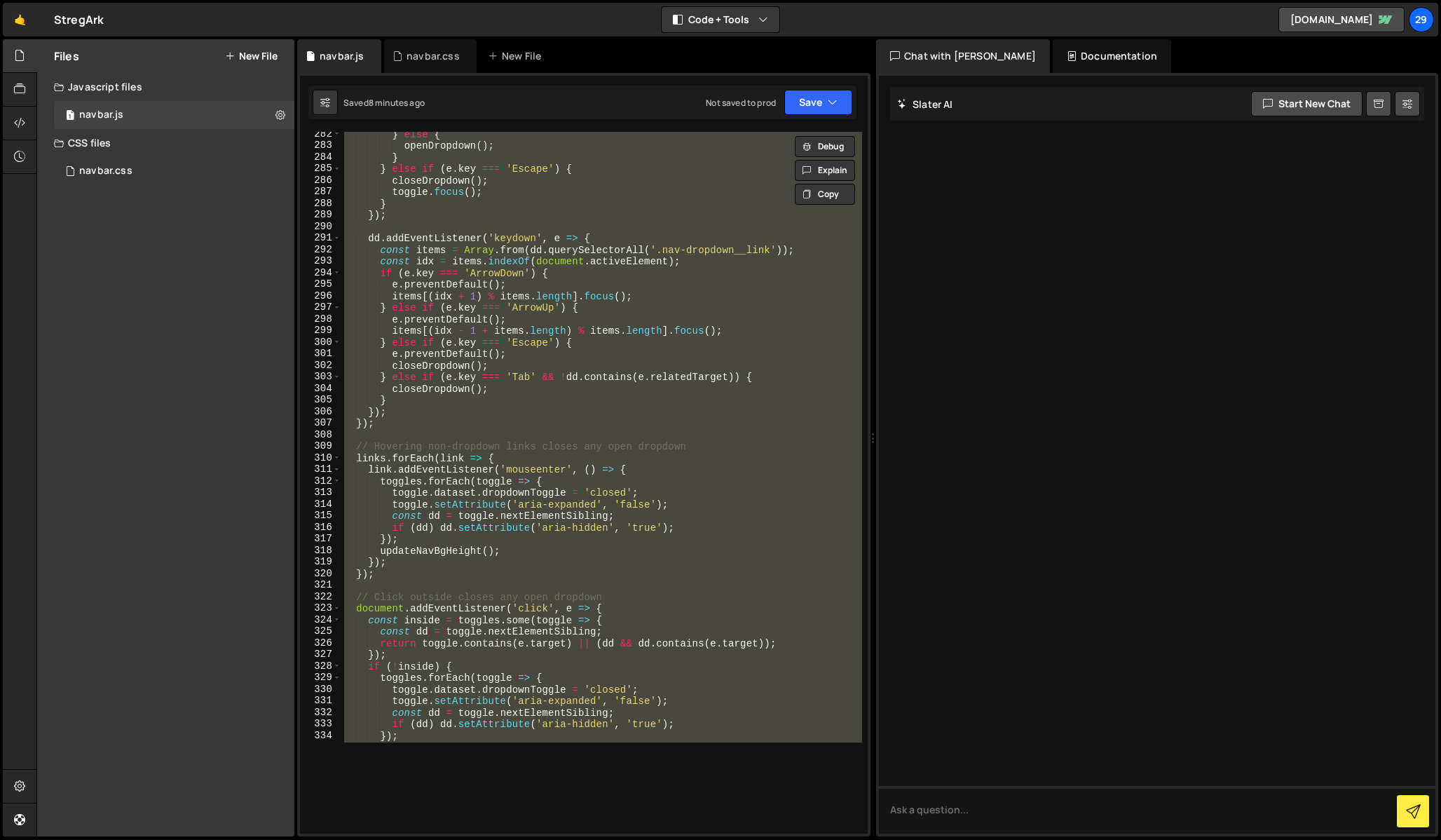
paste textarea
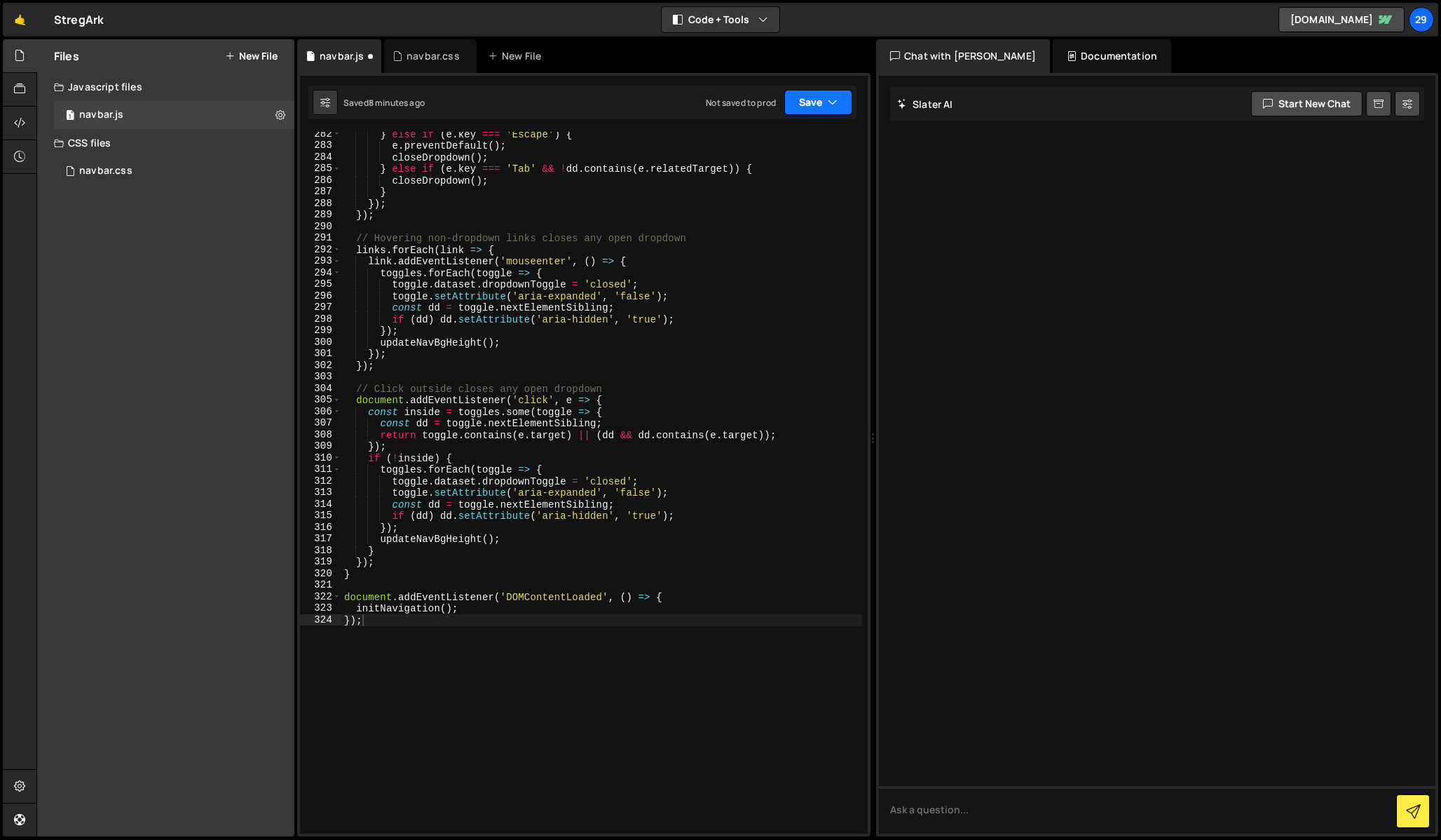
click at [810, 107] on button "Save" at bounding box center [818, 102] width 68 height 25
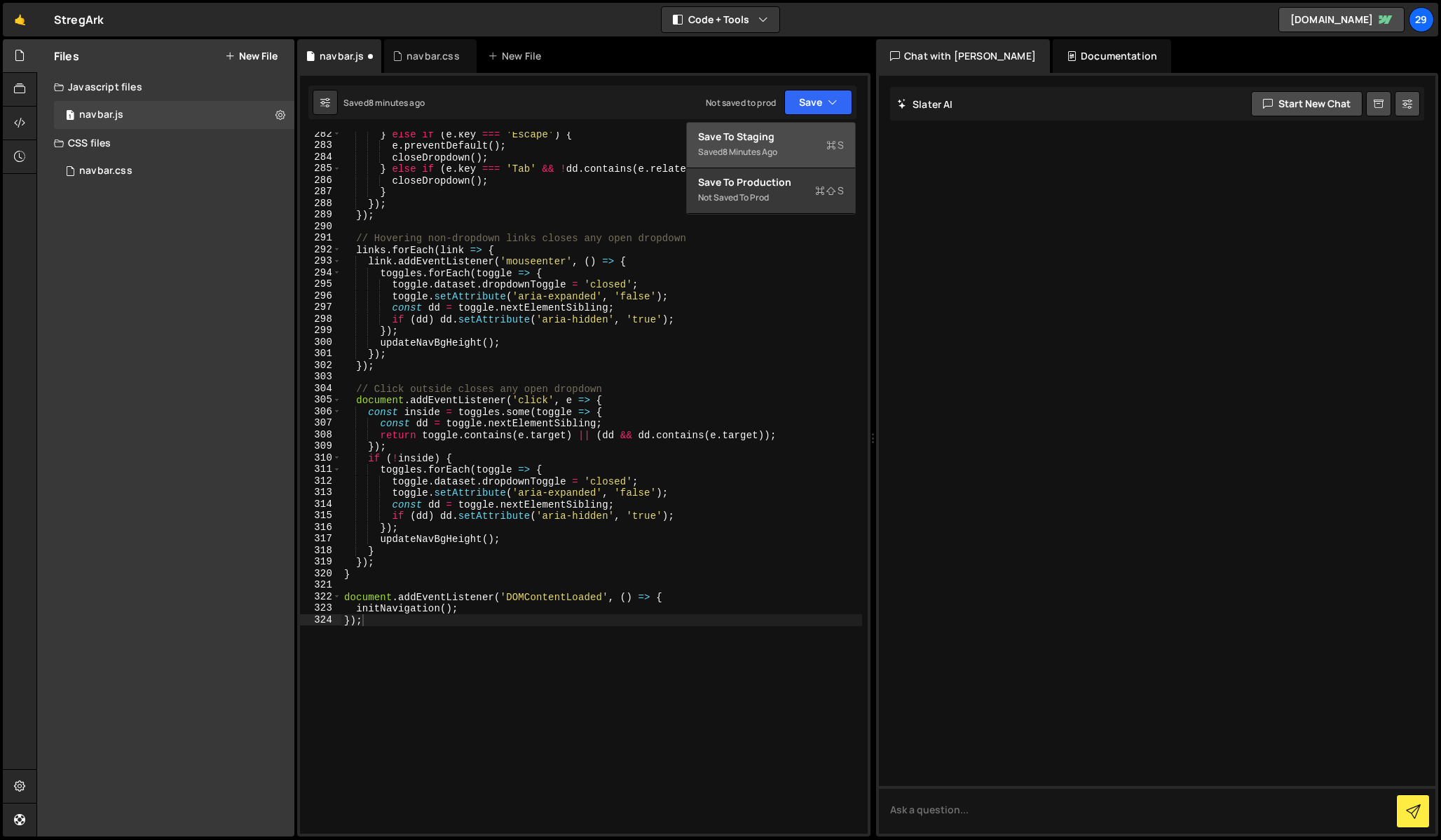
click at [767, 148] on div "8 minutes ago" at bounding box center [749, 152] width 55 height 12
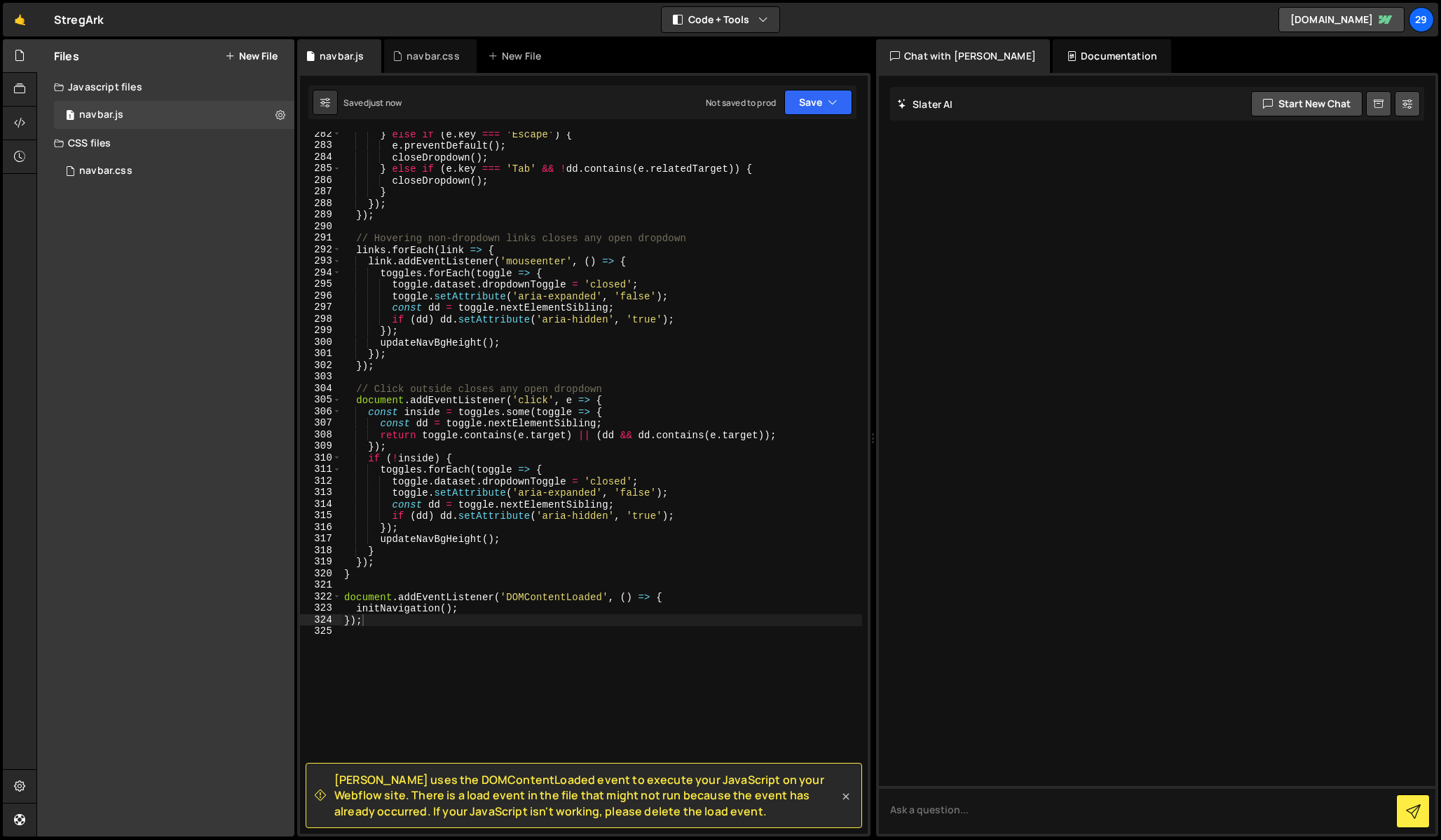
click at [847, 789] on icon at bounding box center [846, 796] width 14 height 14
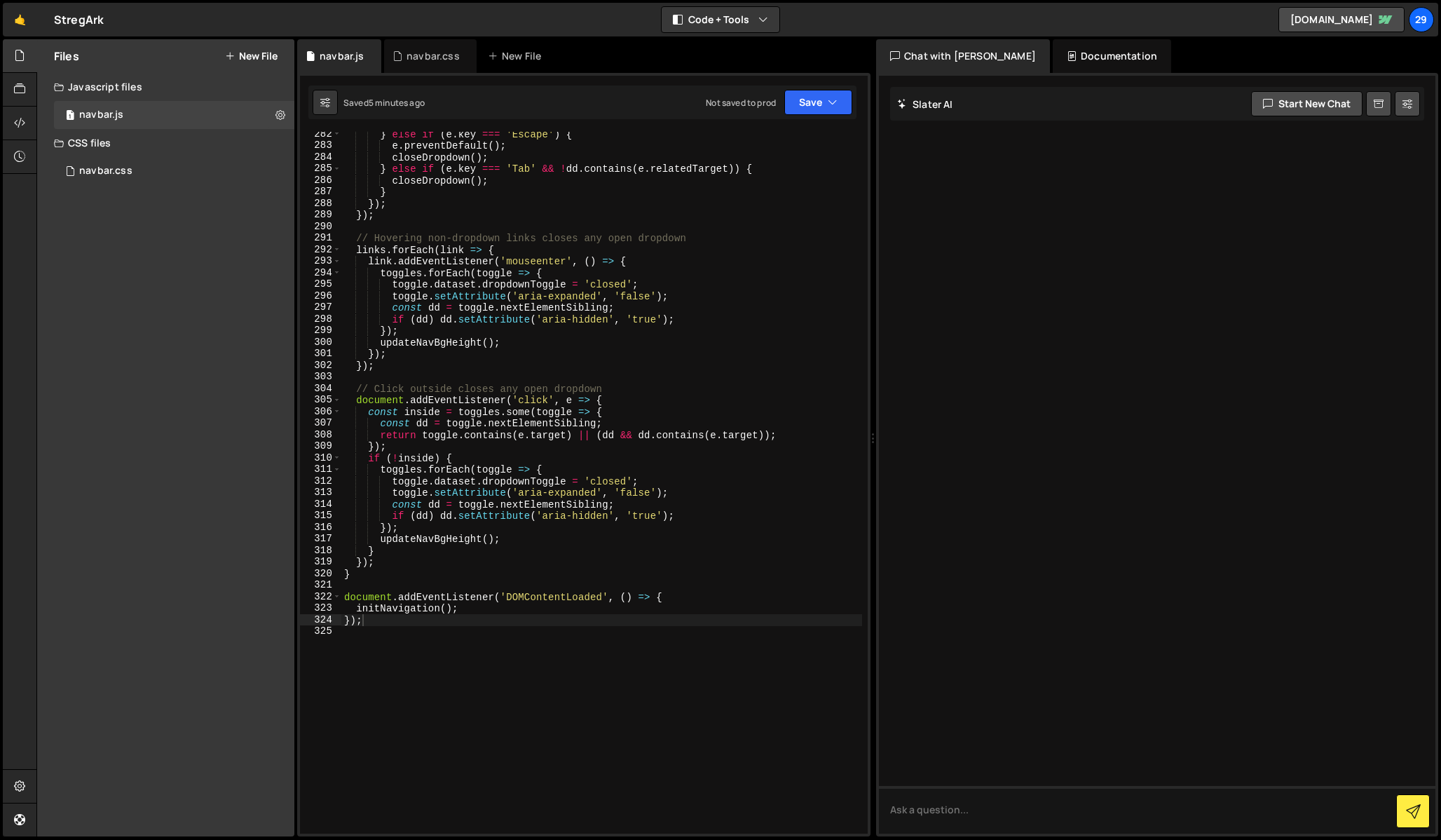
click at [576, 250] on div "const items = Array . from ( dd . querySelectorAll ( '.nav-dropdown__link' )) ;…" at bounding box center [753, 443] width 823 height 816
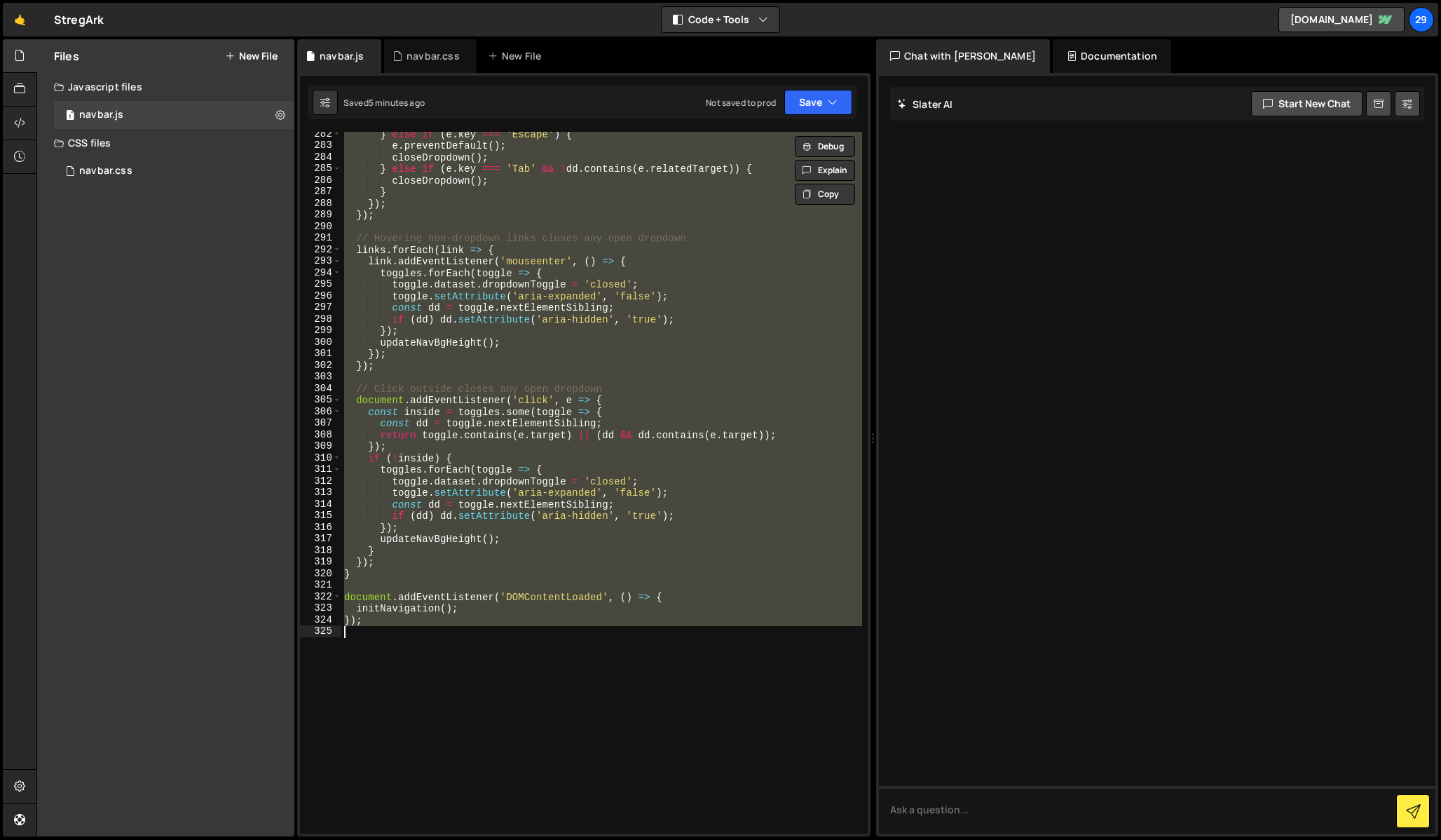
paste textarea
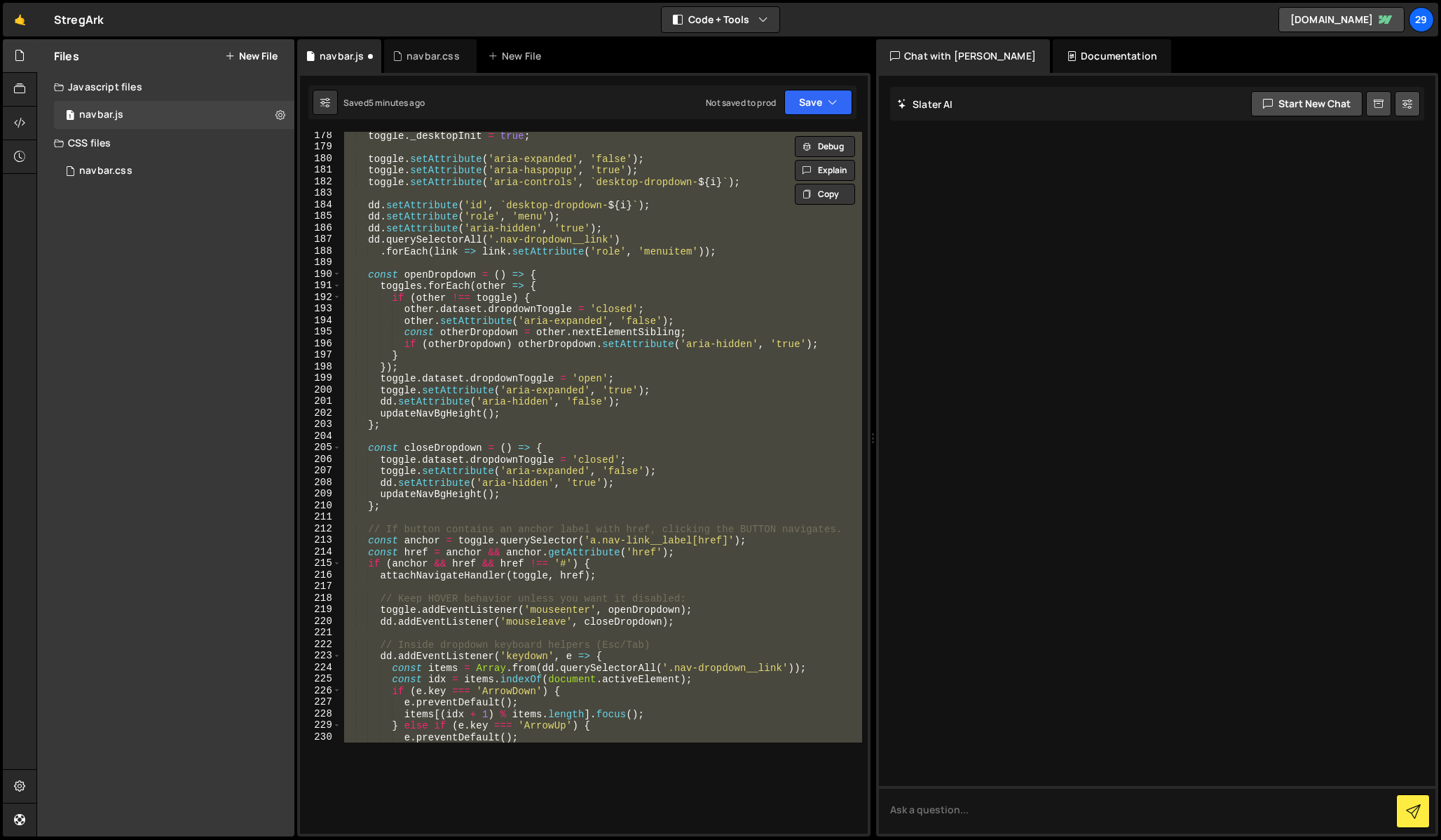
scroll to position [1858, 0]
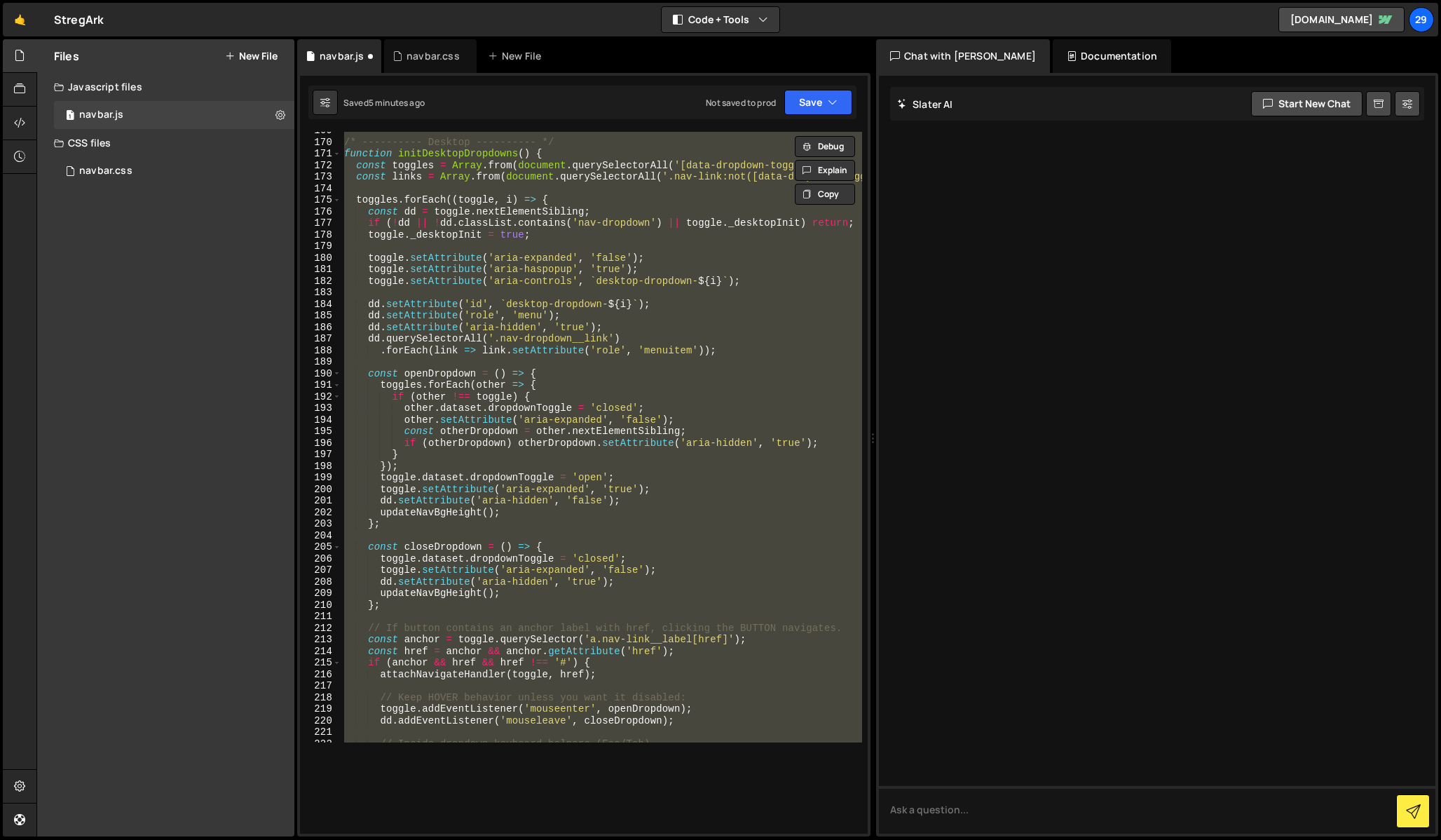
click at [371, 314] on div "} }) ; toggle . dataset . dropdownToggle = open ? 'closed' : 'open' ; toggle . …" at bounding box center [602, 392] width 521 height 702
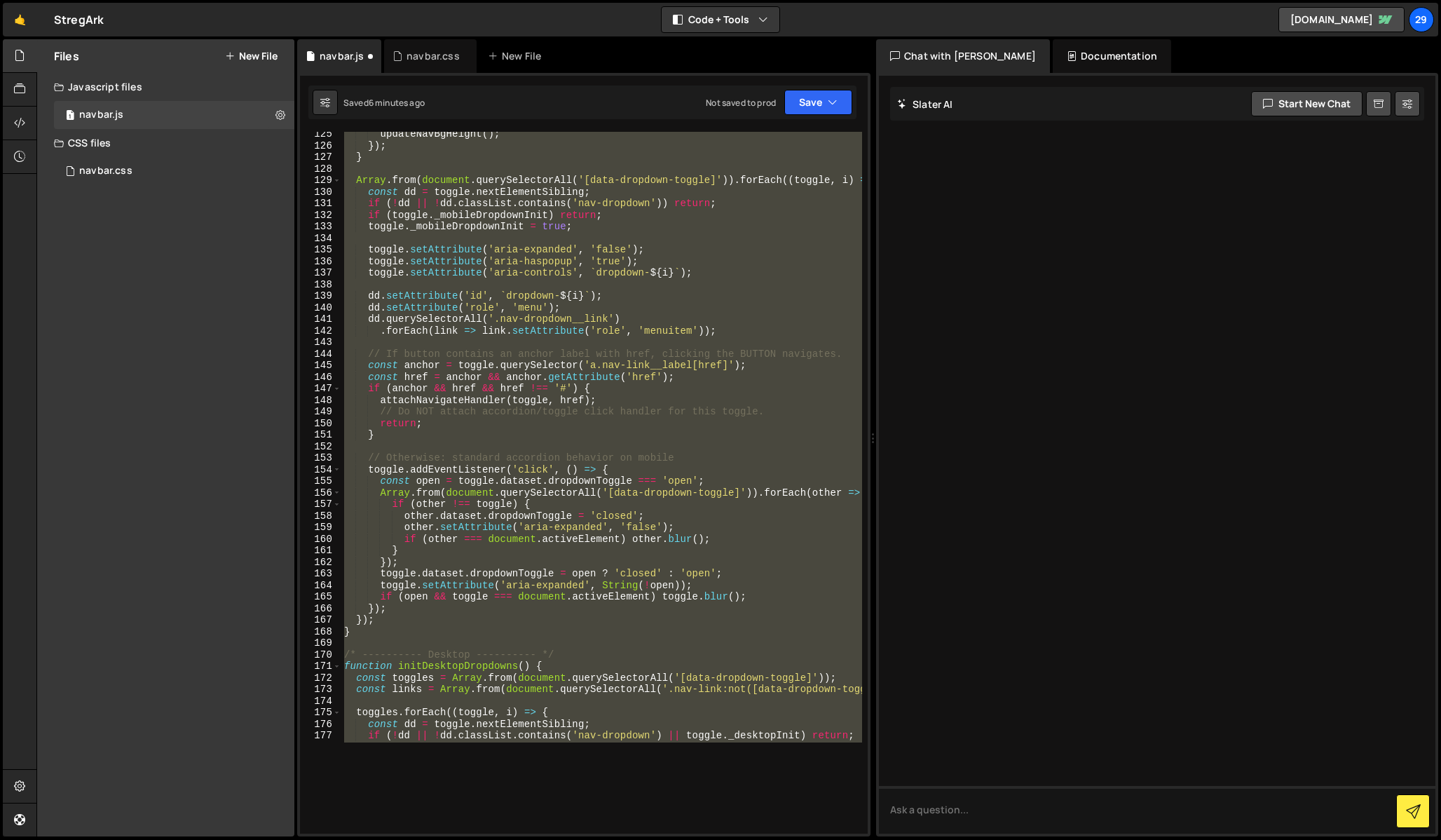
scroll to position [33, 0]
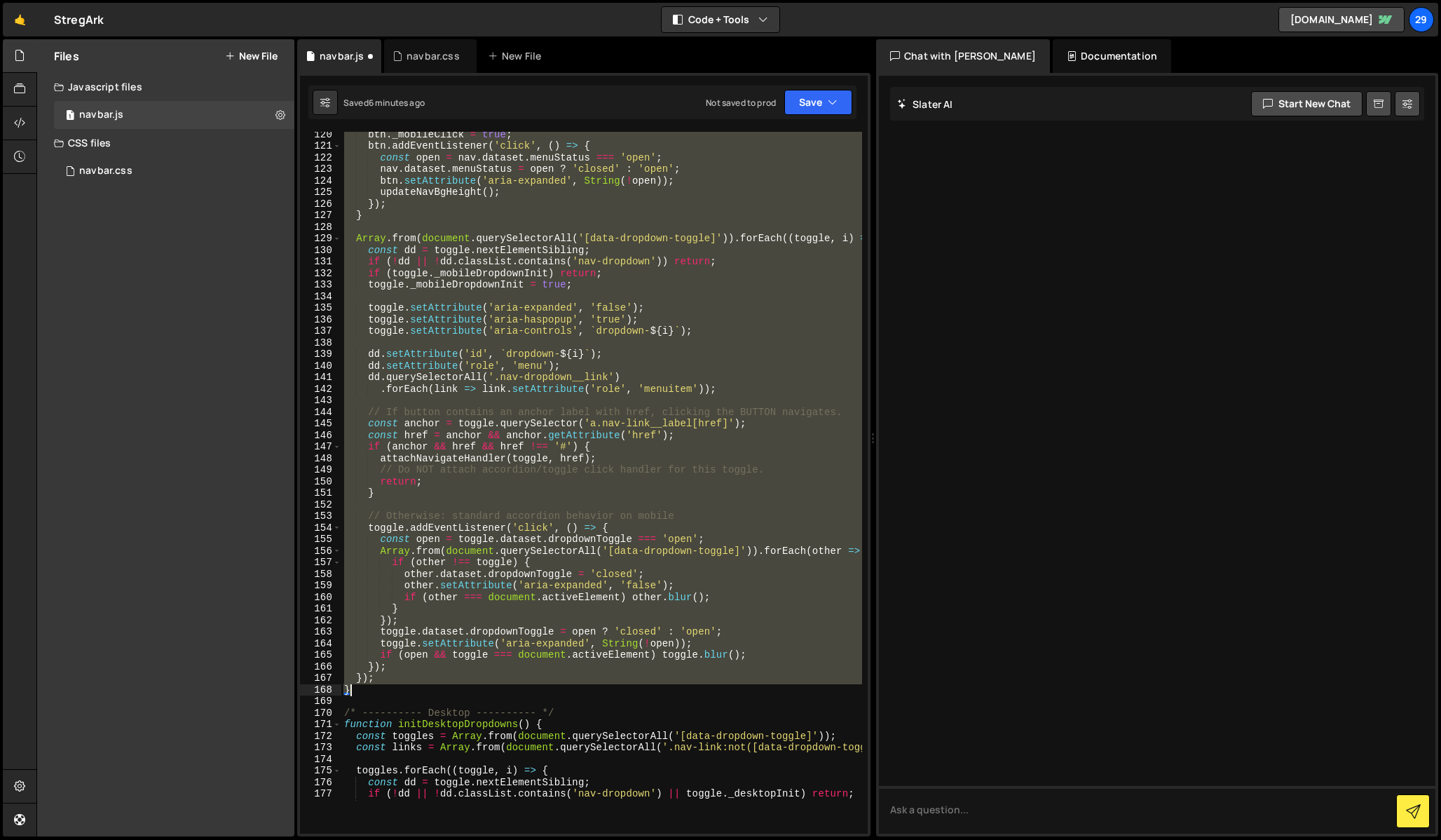
drag, startPoint x: 345, startPoint y: 288, endPoint x: 432, endPoint y: 692, distance: 413.3
click at [432, 692] on div "nav . setAttribute ( 'aria-label' , 'Main navigation' ) ; if ( ! btn . _mobileC…" at bounding box center [753, 501] width 823 height 816
paste textarea
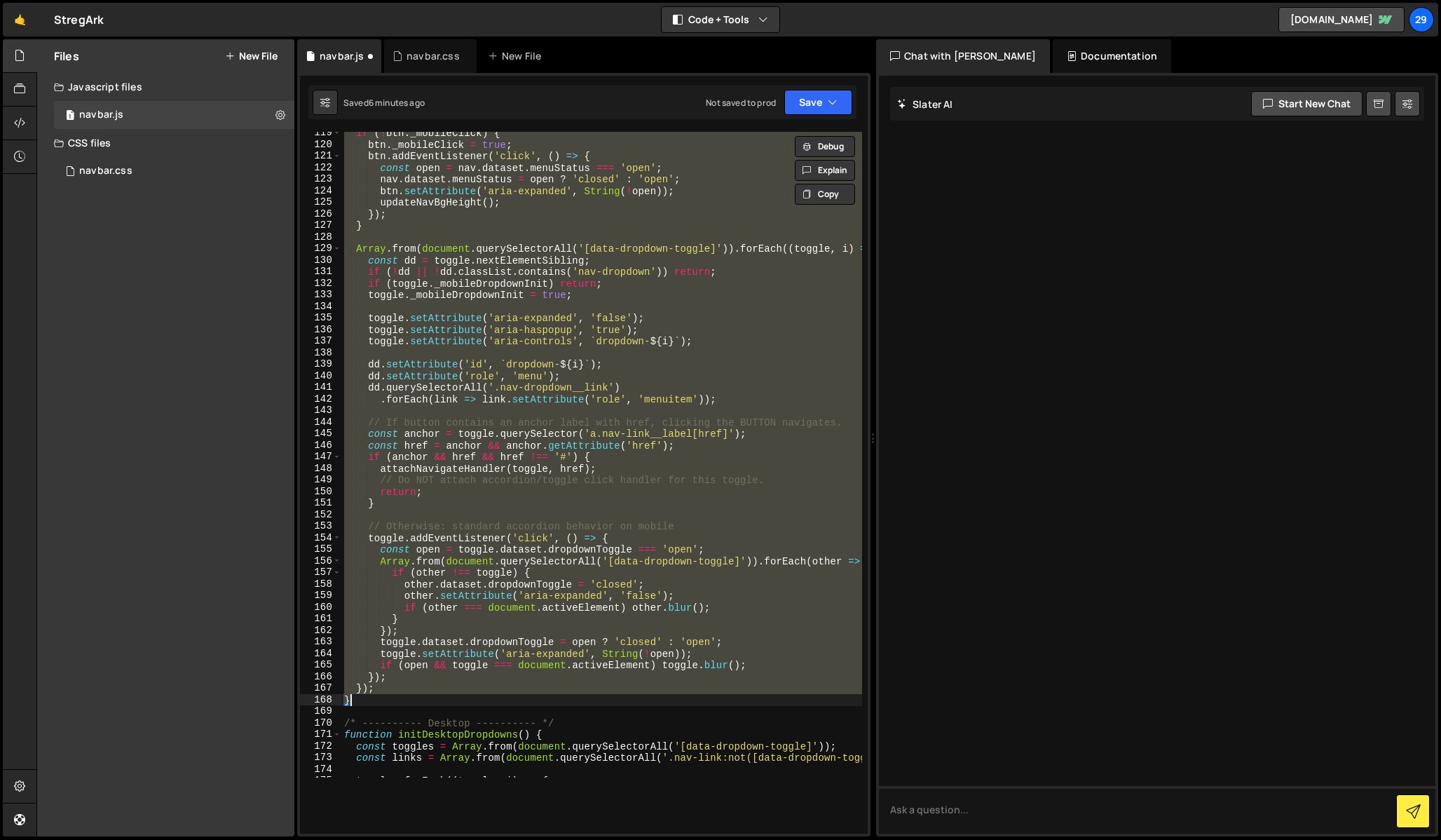
scroll to position [1319, 0]
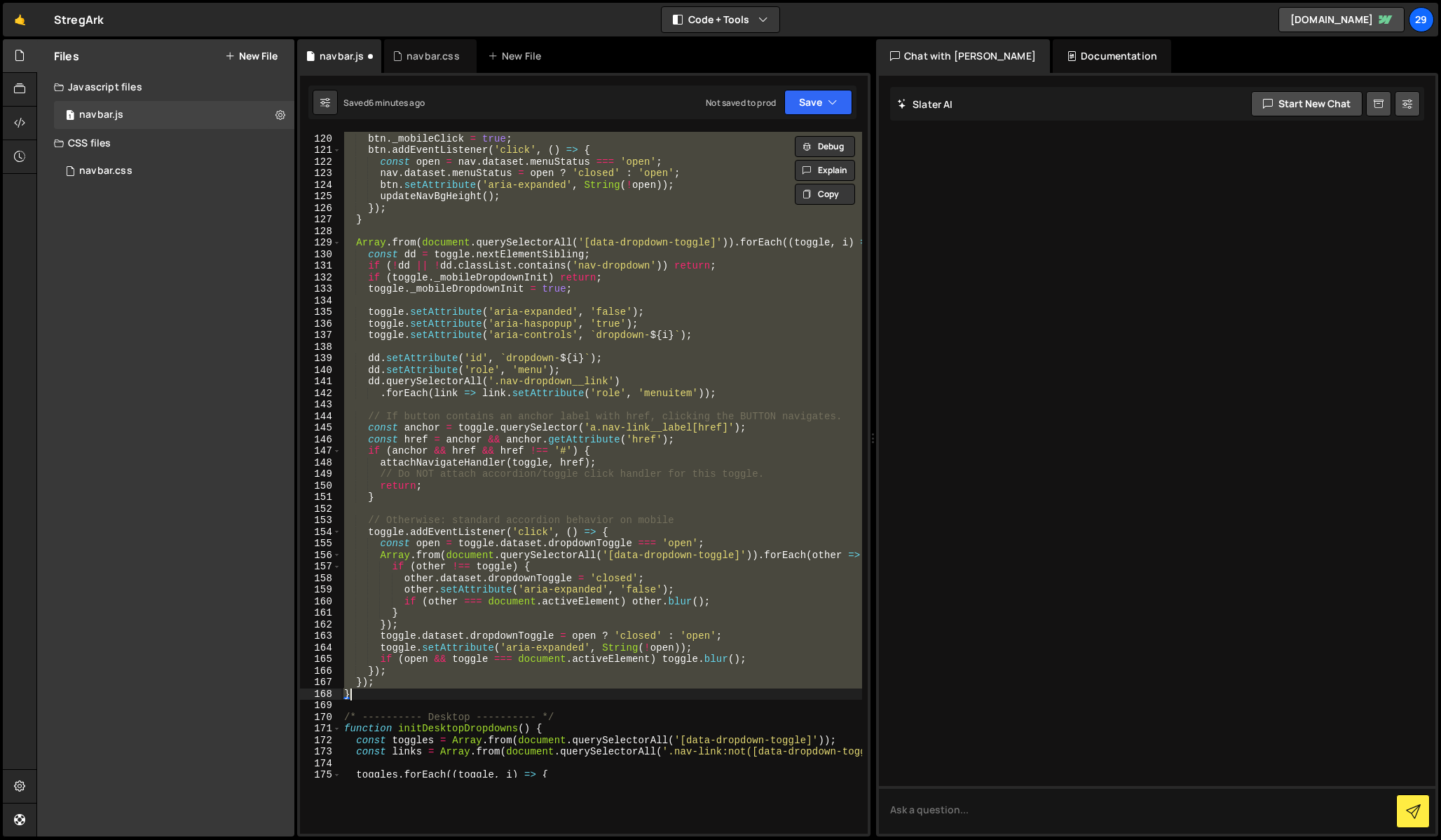
paste textarea
type textarea "}"
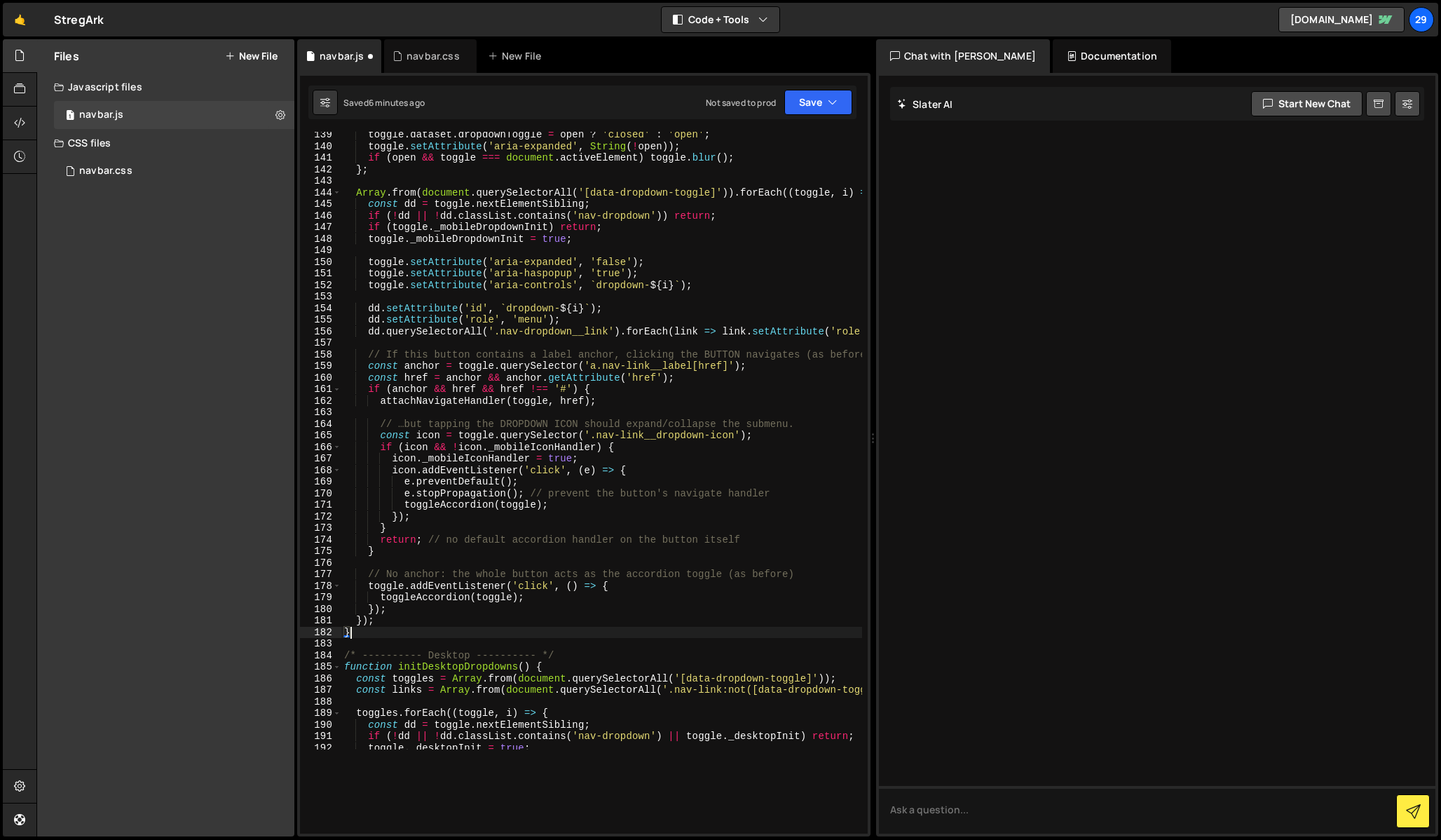
scroll to position [1514, 0]
click at [816, 99] on button "Save" at bounding box center [818, 102] width 68 height 25
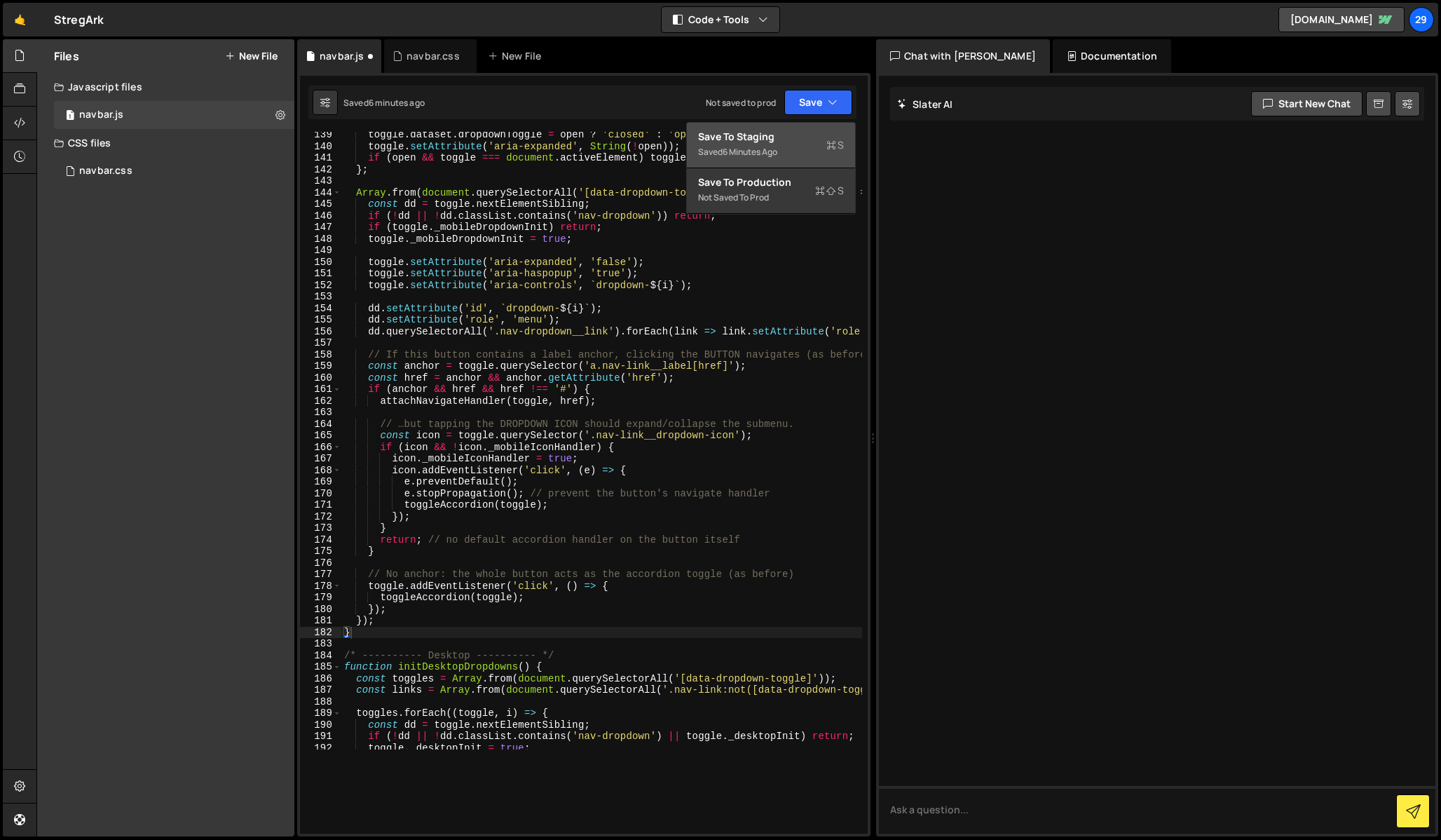
click at [740, 161] on button "Save to Staging S Saved 6 minutes ago" at bounding box center [771, 145] width 169 height 46
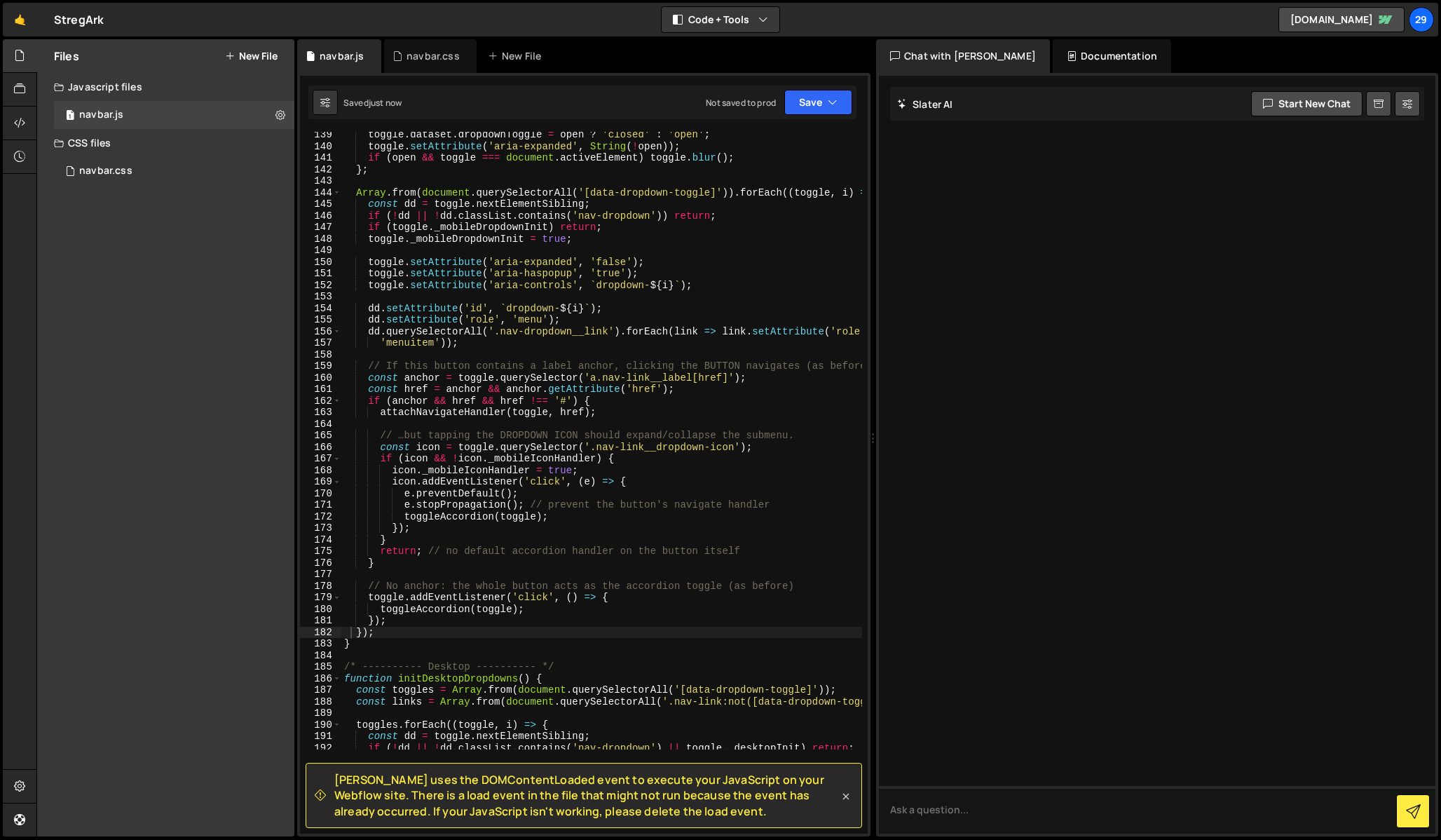
click at [841, 796] on icon at bounding box center [846, 796] width 14 height 14
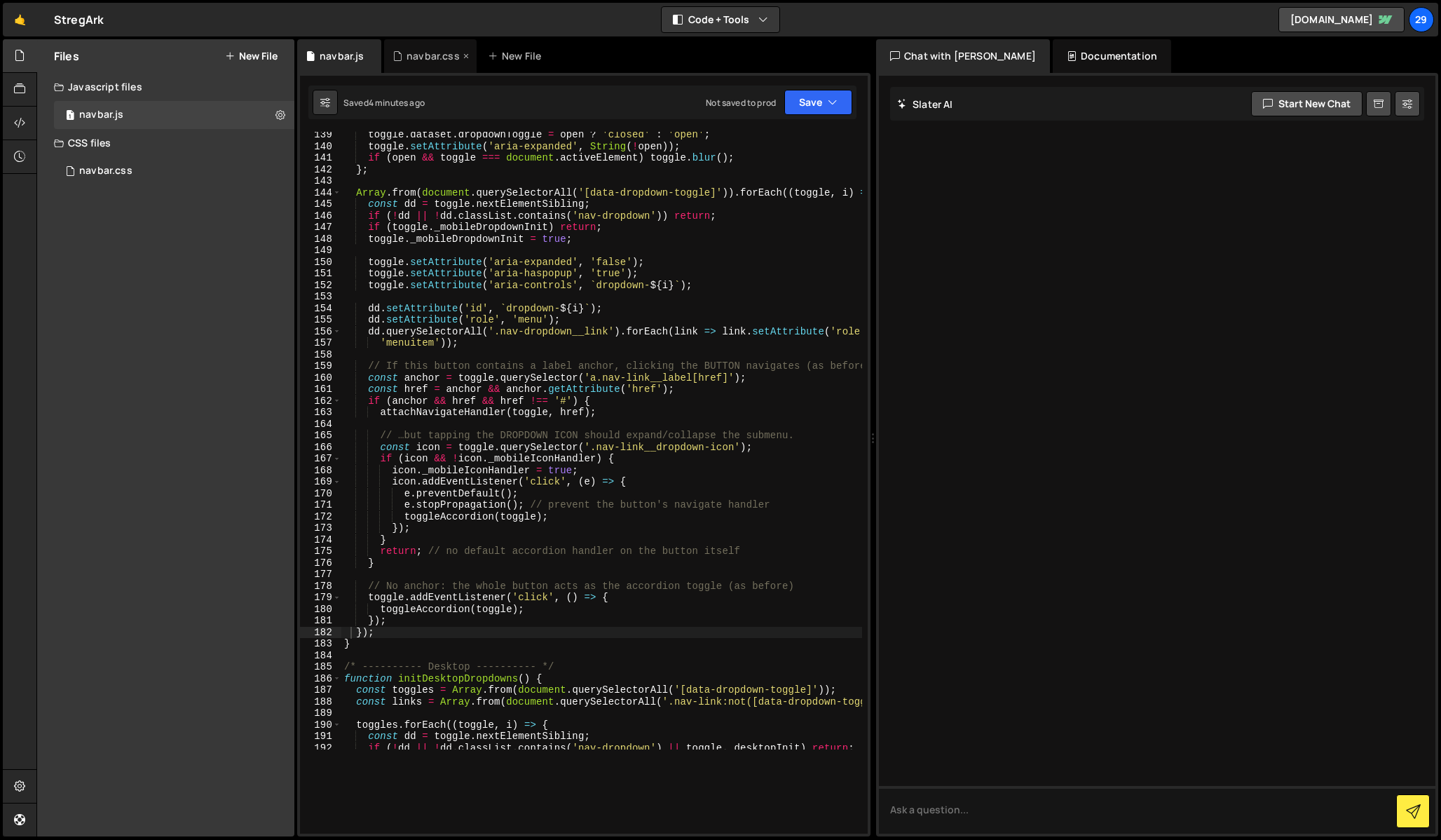
click at [422, 56] on div "navbar.css" at bounding box center [432, 56] width 53 height 14
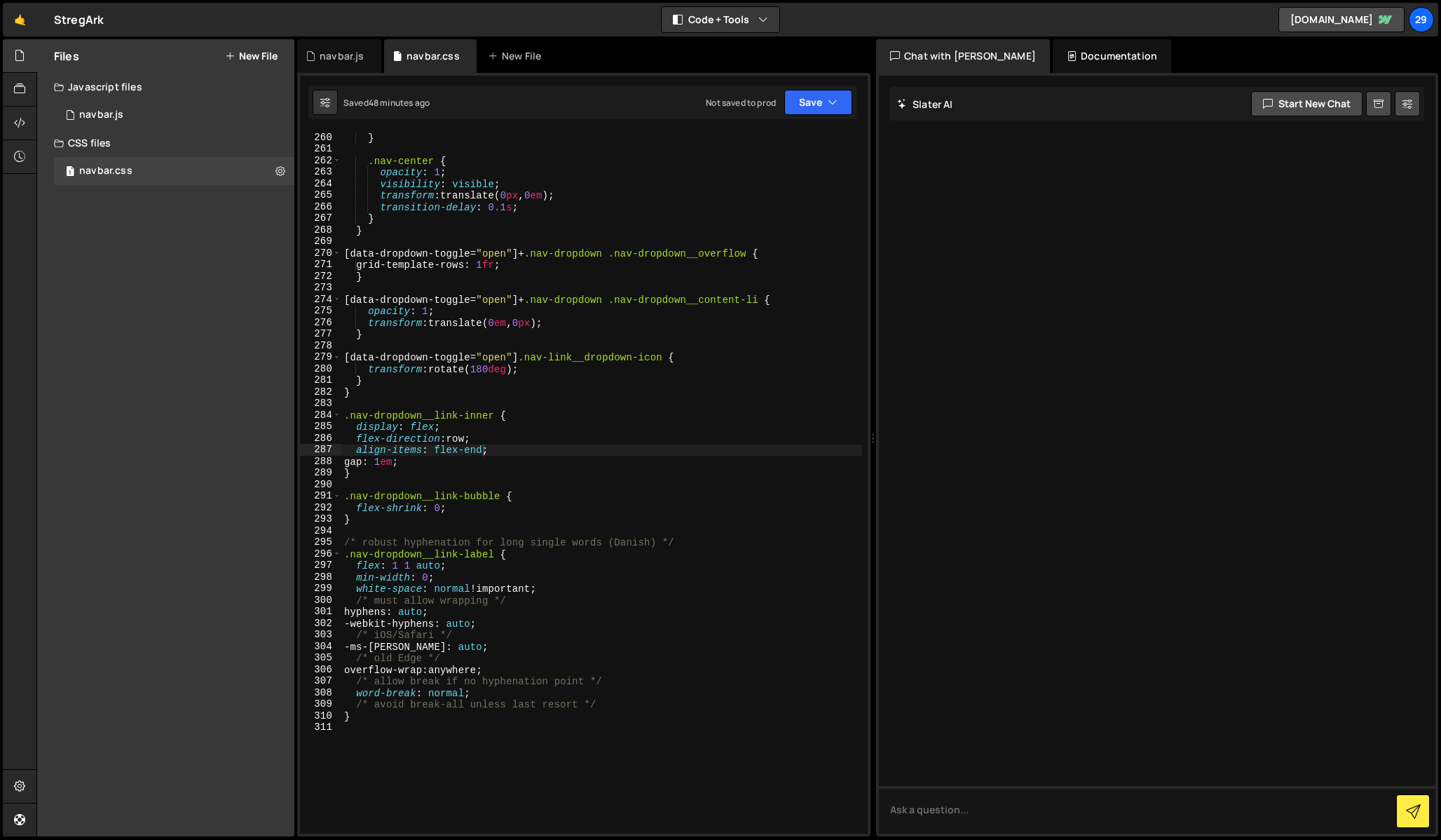
scroll to position [0, 0]
click at [484, 283] on div "} .nav-center { opacity : 1 ; visibility : visible ; transform : translate( 0 p…" at bounding box center [602, 493] width 521 height 724
click at [532, 285] on div "} .nav-center { opacity : 1 ; visibility : visible ; transform : translate( 0 p…" at bounding box center [602, 493] width 521 height 724
paste input "menu-button__lin"
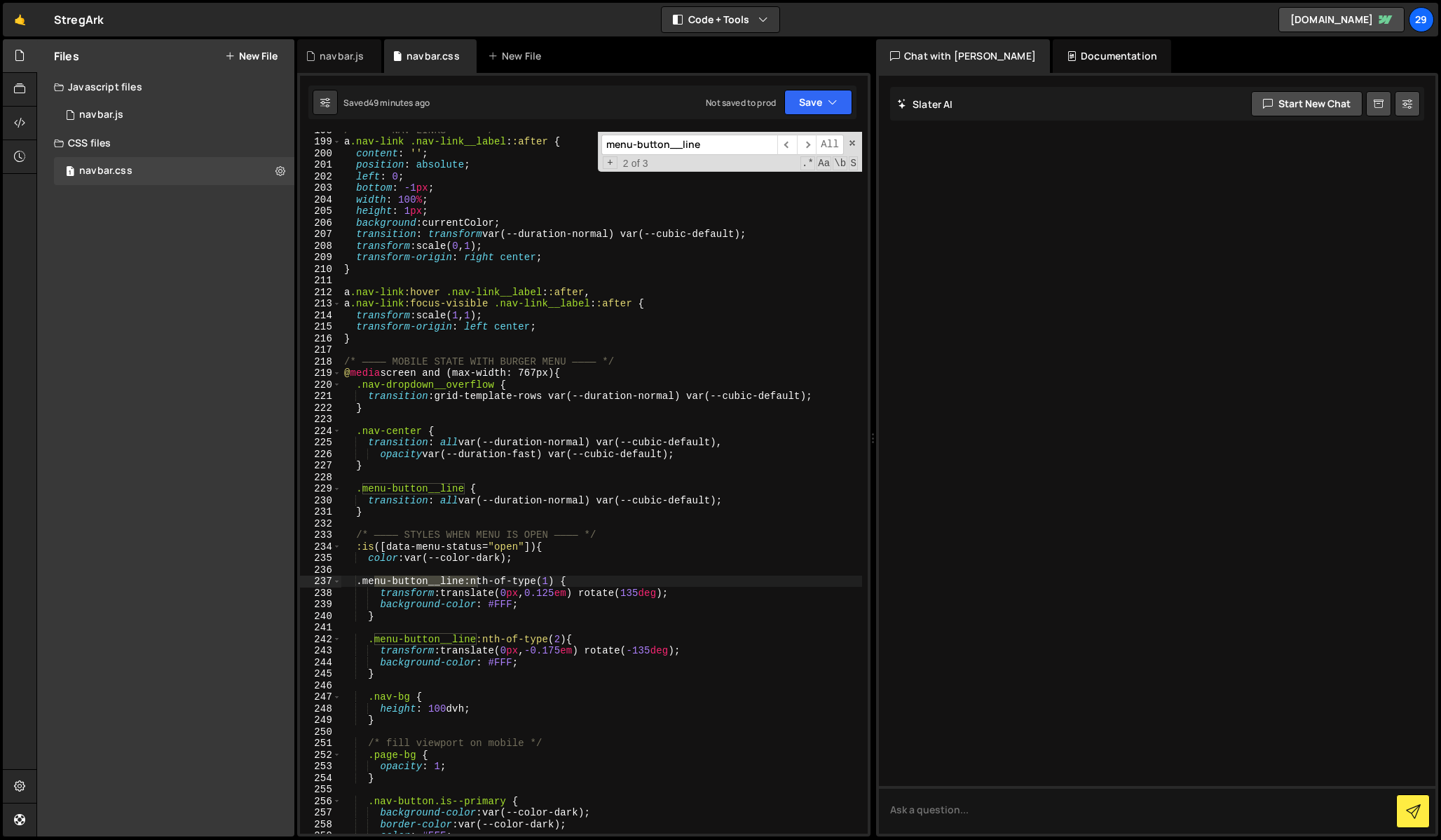
type input "menu-button__line"
click at [557, 590] on div "/* ———— NAV LINKS ———— */ a .nav-link .nav-link__label : :after { content : ' '…" at bounding box center [602, 486] width 521 height 724
click at [563, 653] on div "/* ———— NAV LINKS ———— */ a .nav-link .nav-link__label : :after { content : ' '…" at bounding box center [602, 486] width 521 height 724
click at [549, 590] on div "/* ———— NAV LINKS ———— */ a .nav-link .nav-link__label : :after { content : ' '…" at bounding box center [602, 486] width 521 height 724
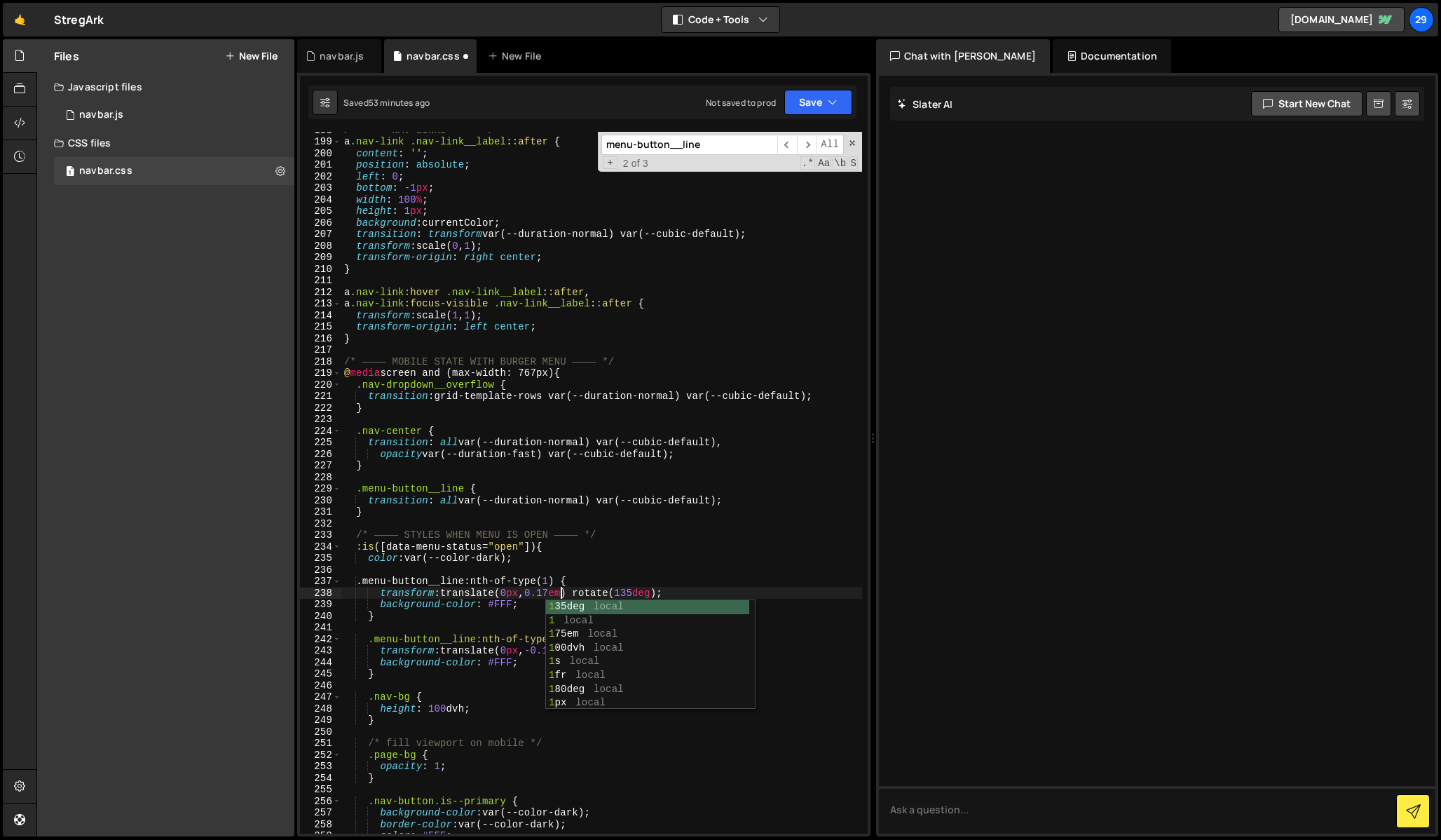
scroll to position [0, 15]
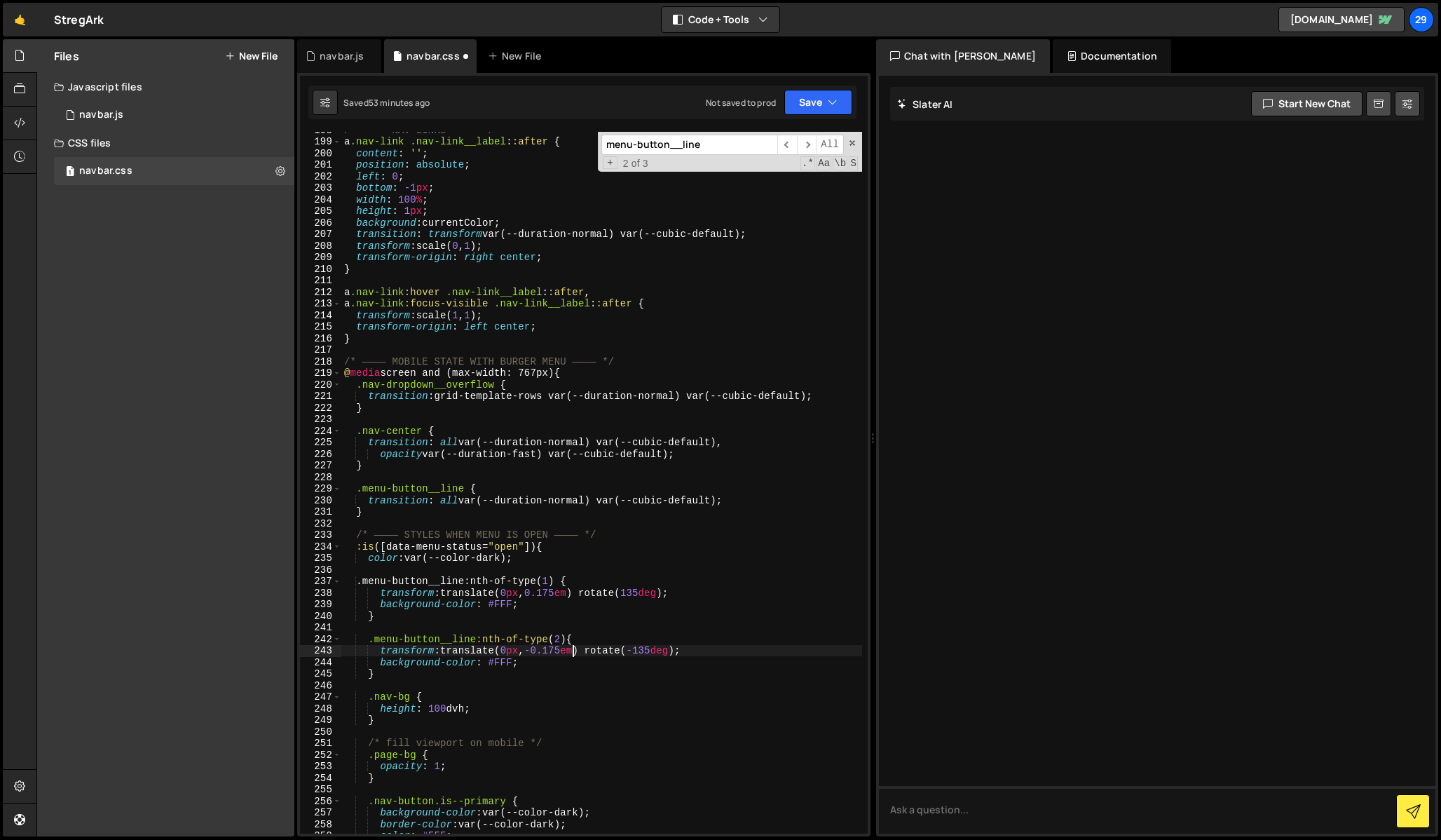
click at [570, 653] on div "/* ———— NAV LINKS ———— */ a .nav-link .nav-link__label : :after { content : ' '…" at bounding box center [602, 486] width 521 height 724
type textarea "transform: translate(0px, -0.2em) rotate(-135deg);"
click at [850, 143] on span at bounding box center [852, 143] width 10 height 10
